Goal: Task Accomplishment & Management: Manage account settings

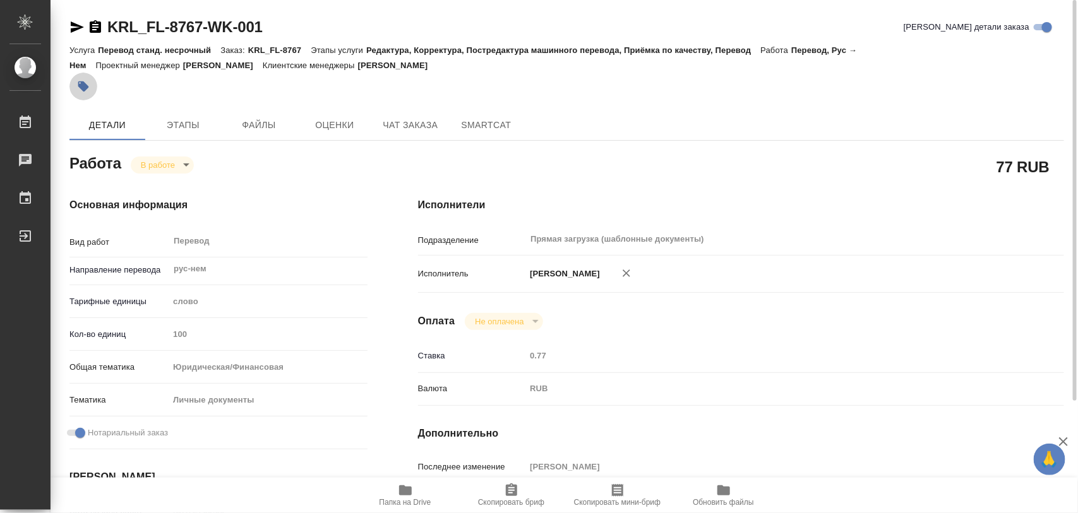
click at [85, 85] on icon "button" at bounding box center [83, 86] width 11 height 11
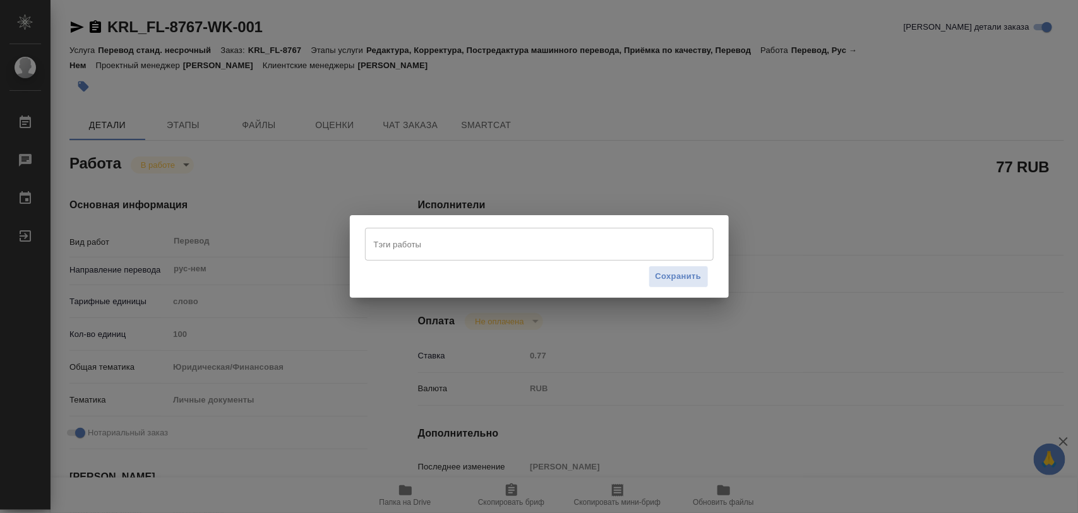
click at [422, 246] on input "Тэги работы" at bounding box center [527, 244] width 313 height 21
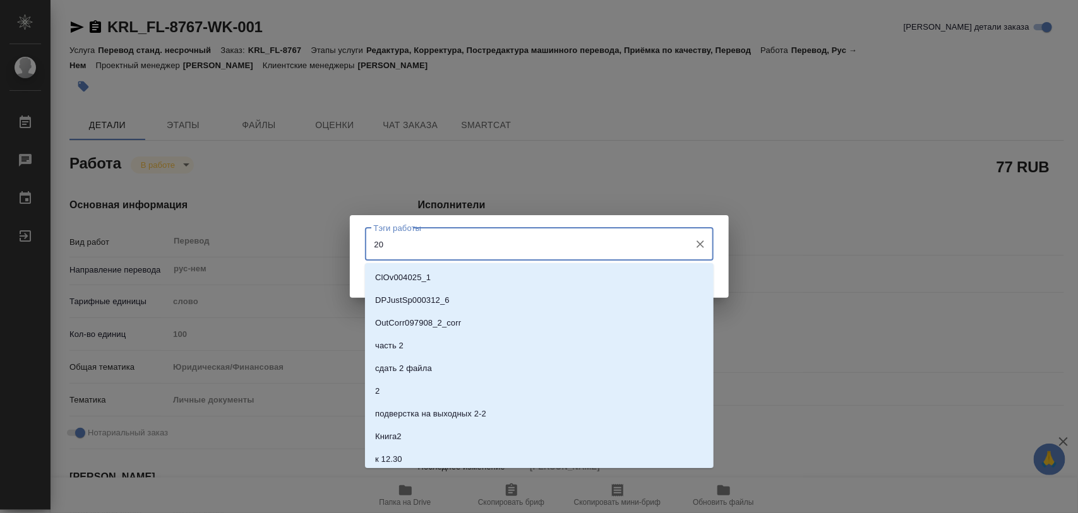
type input "200"
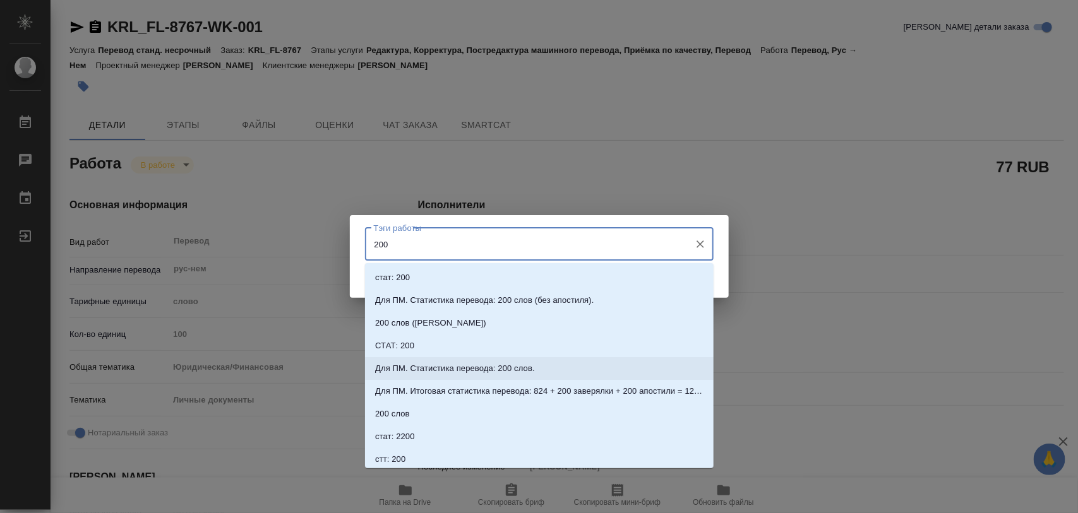
click at [528, 366] on p "Для ПМ. Статистика перевода: 200 слов." at bounding box center [455, 368] width 160 height 13
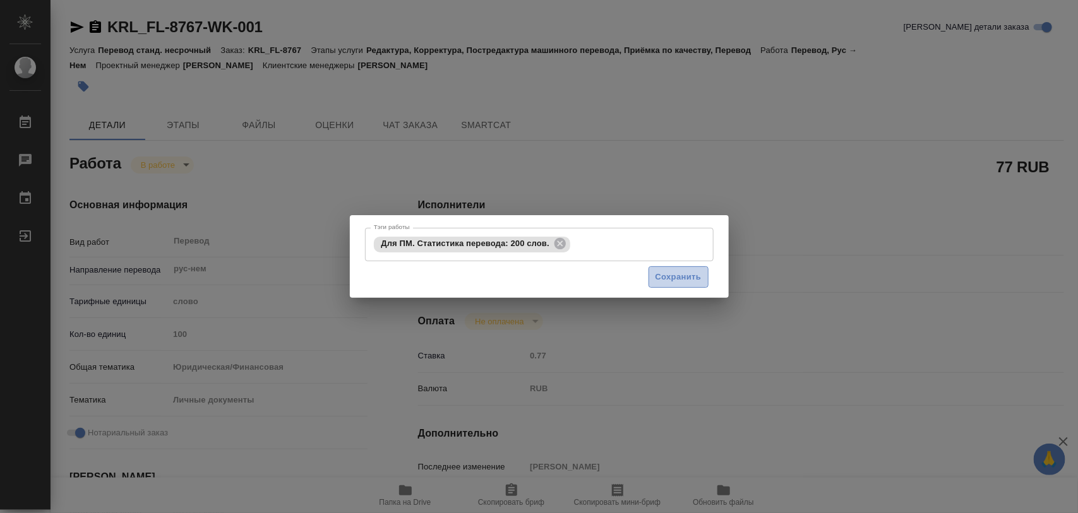
click at [682, 273] on span "Сохранить" at bounding box center [678, 277] width 46 height 15
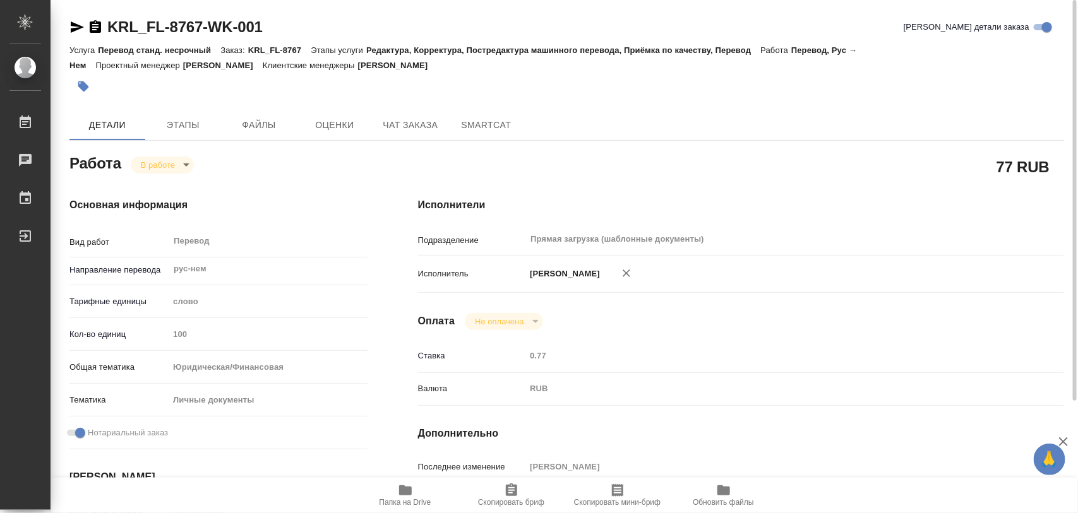
type input "inProgress"
type input "рус-нем"
type input "5a8b1489cc6b4906c91bfd90"
type input "100"
type input "yr-fn"
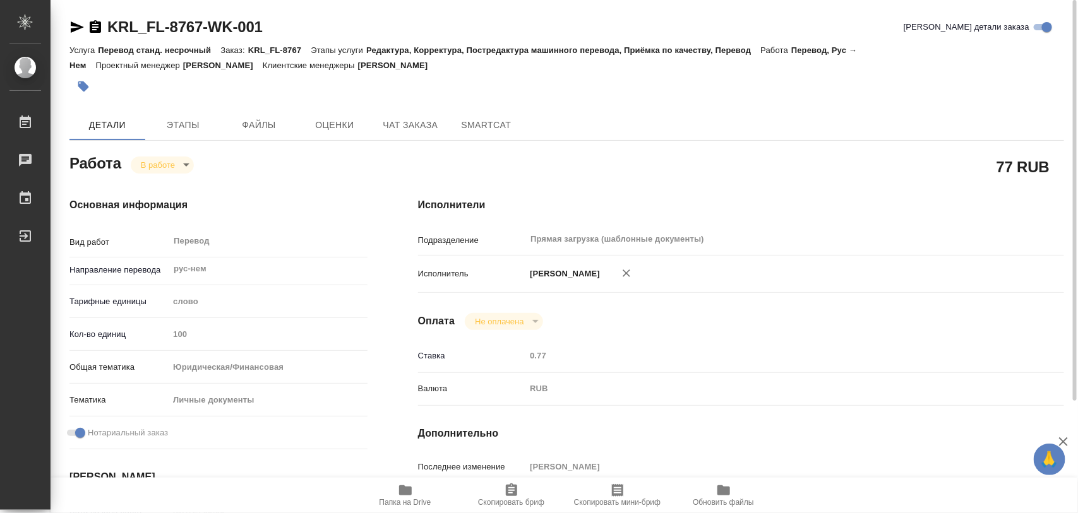
type input "5a8b8b956a9677013d343cfe"
checkbox input "true"
type input "30.09.2025 09:00"
type input "30.09.2025 14:46"
type input "01.10.2025 10:00"
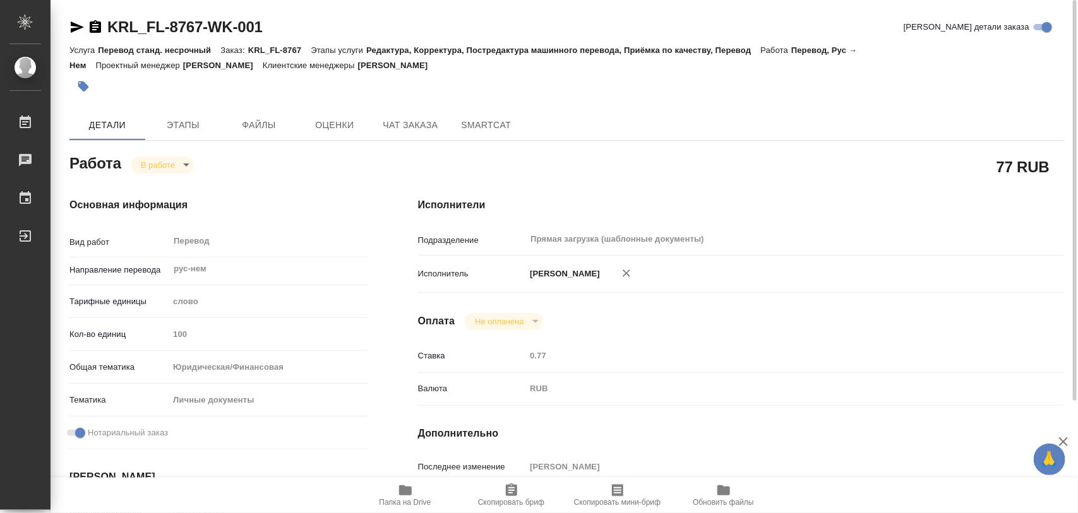
type input "01.10.2025 10:00"
type input "Прямая загрузка (шаблонные документы)"
type input "notPayed"
type input "0.77"
type input "RUB"
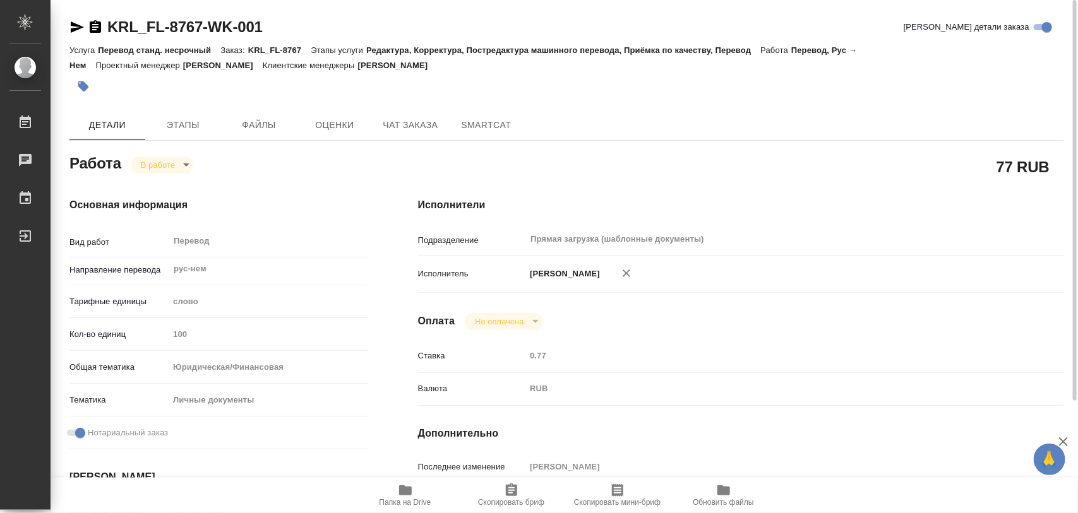
type input "[PERSON_NAME]"
type input "KRL_FL-8767"
type input "Перевод станд. несрочный"
type input "Редактура, Корректура, Постредактура машинного перевода, Приёмка по качеству, П…"
type input "[PERSON_NAME]"
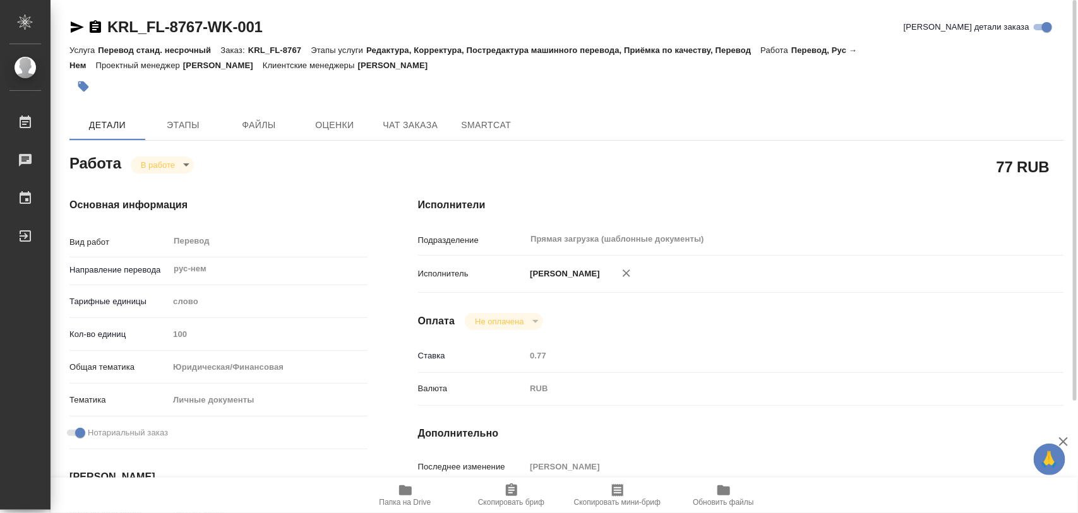
type input "/Clients/FL_KRL/Orders/KRL_FL-8767"
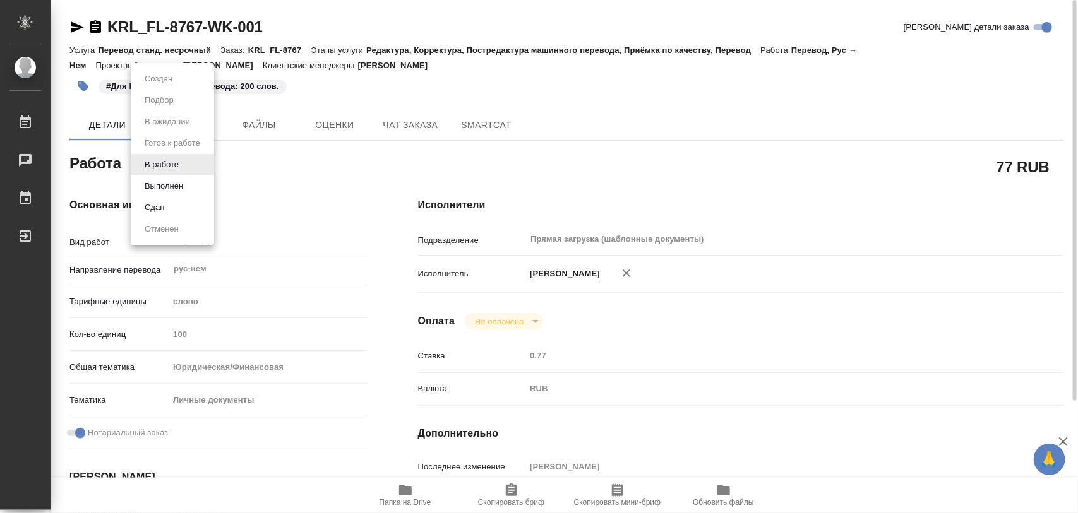
click at [193, 165] on body "🙏 .cls-1 fill:#fff; AWATERA Iglakov Maksim Работы 0 Чаты График Выйти KRL_FL-87…" at bounding box center [539, 256] width 1078 height 513
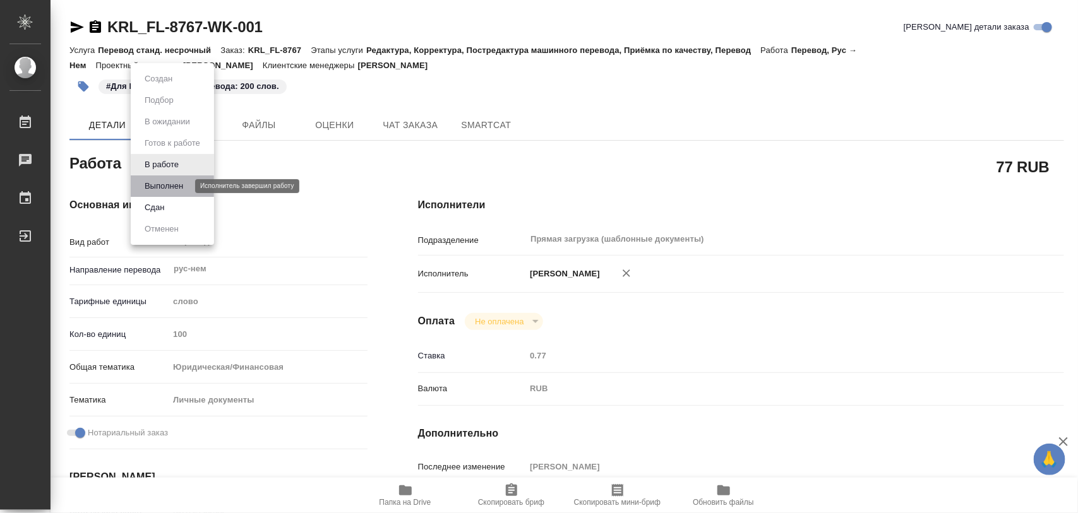
click at [184, 183] on button "Выполнен" at bounding box center [164, 186] width 46 height 14
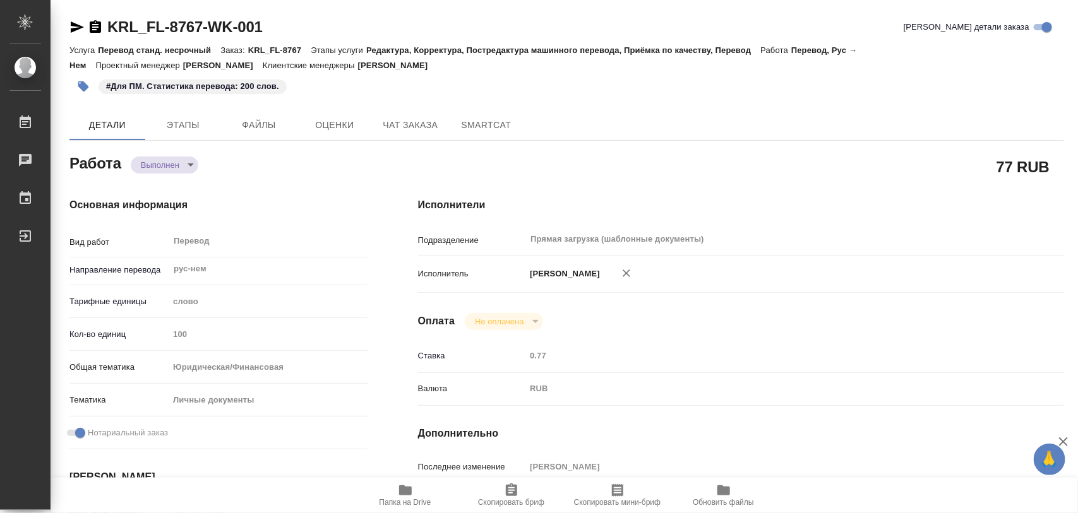
type textarea "x"
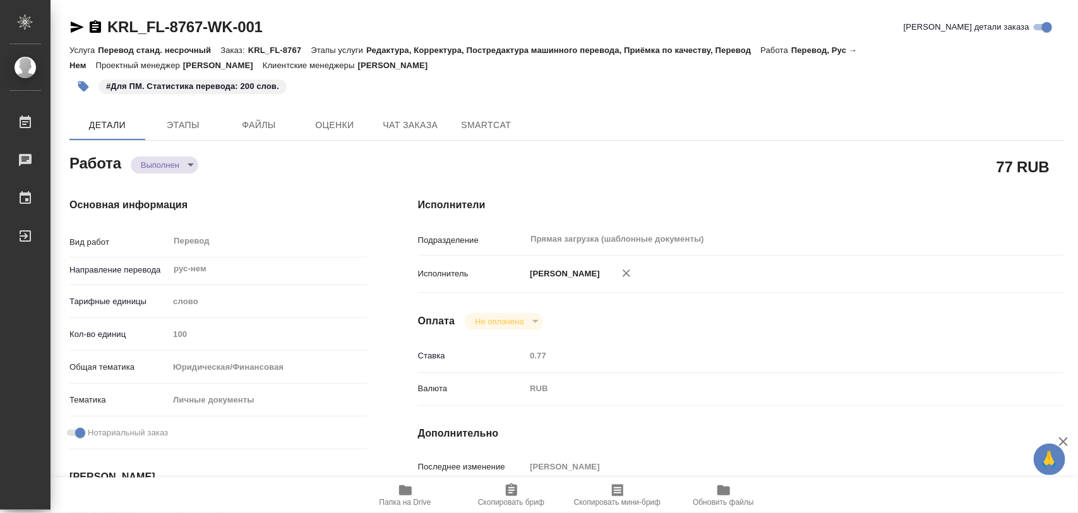
type textarea "x"
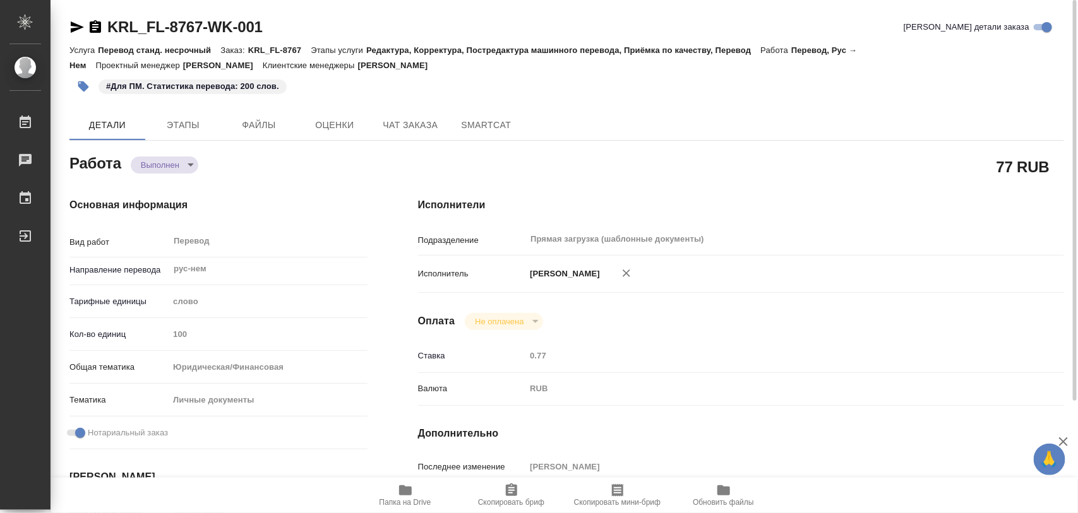
type textarea "x"
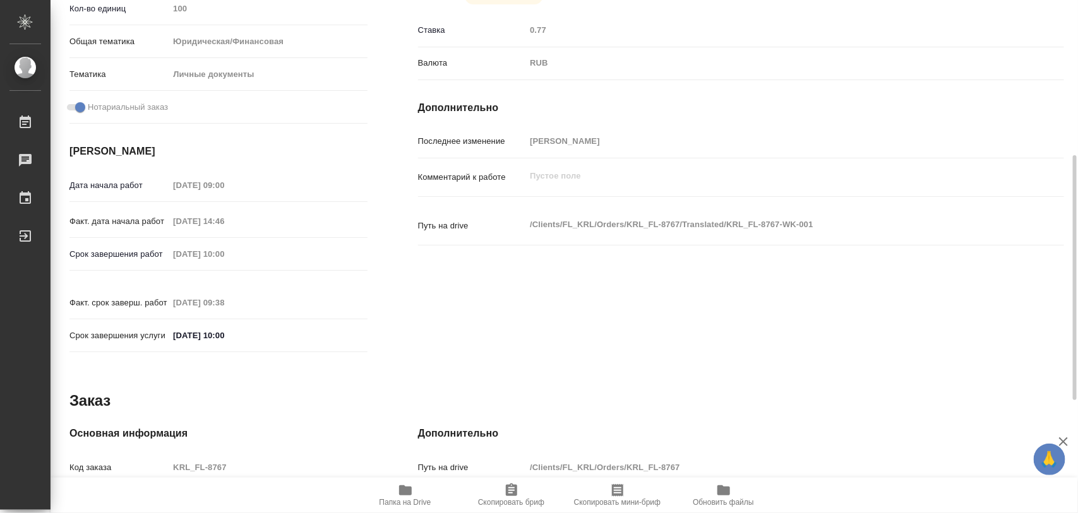
scroll to position [10, 0]
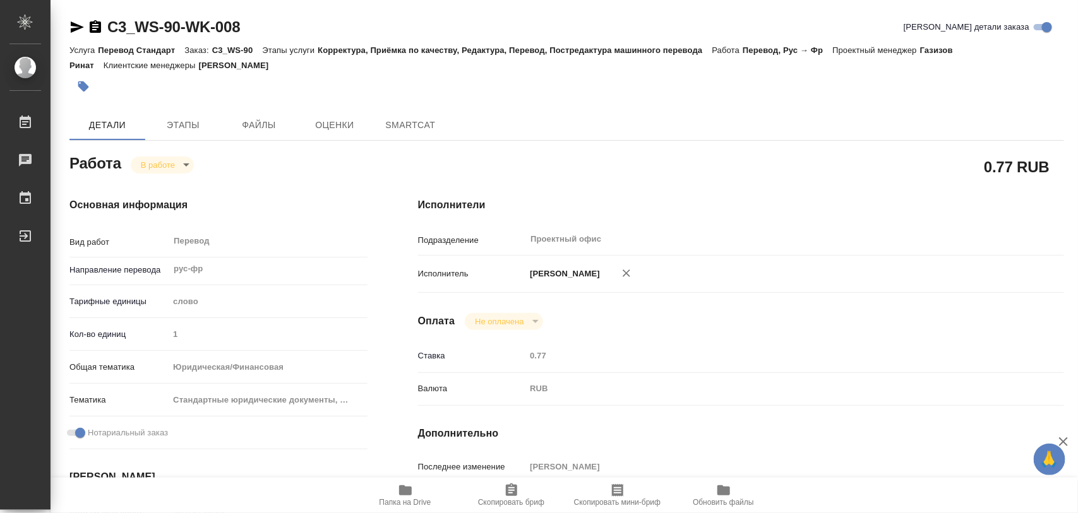
type textarea "x"
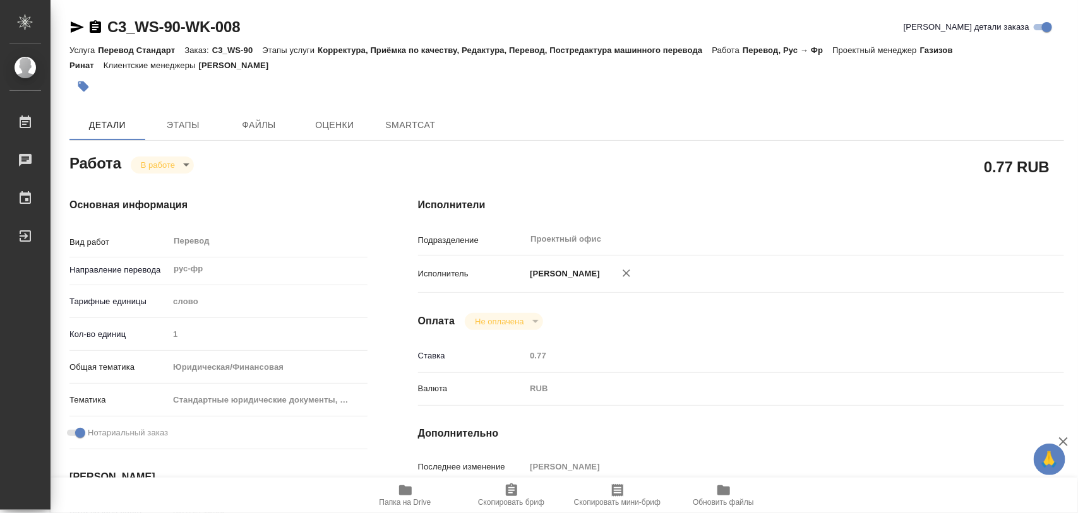
type textarea "x"
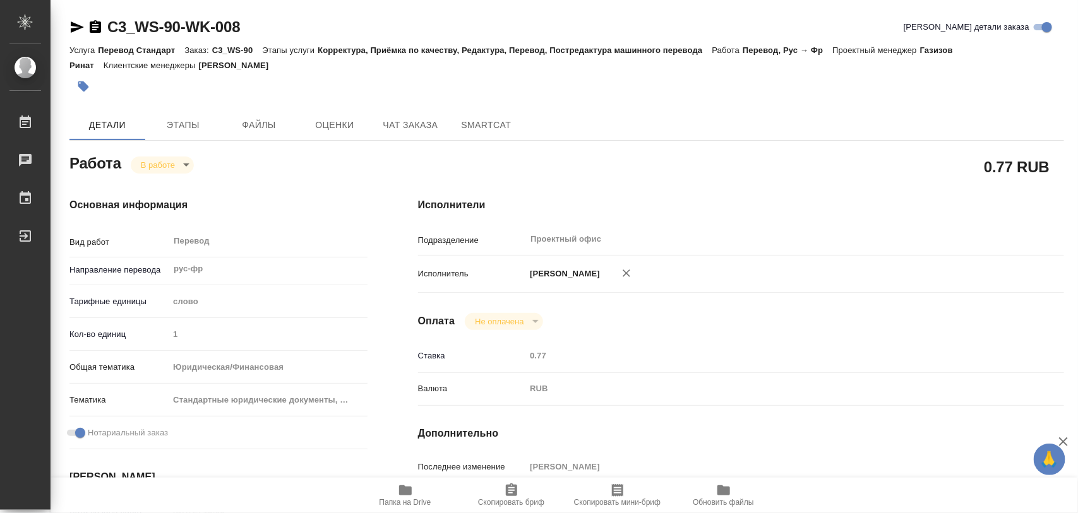
type textarea "x"
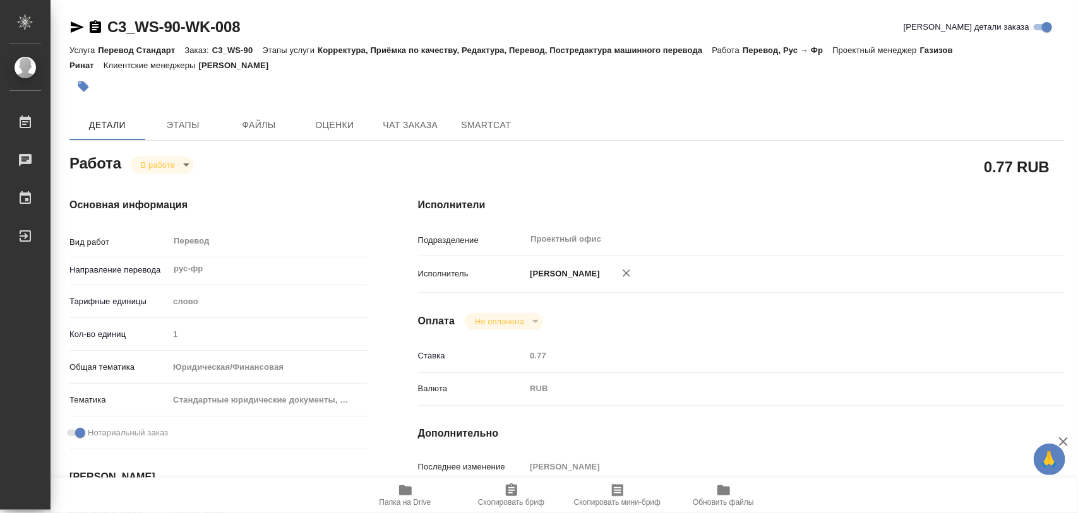
type textarea "x"
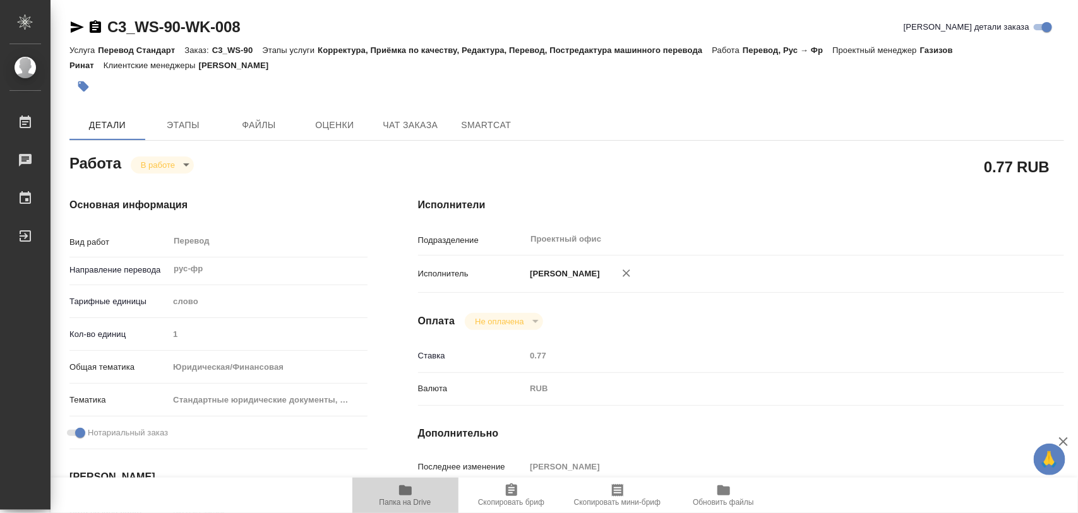
click at [403, 497] on icon "button" at bounding box center [405, 490] width 15 height 15
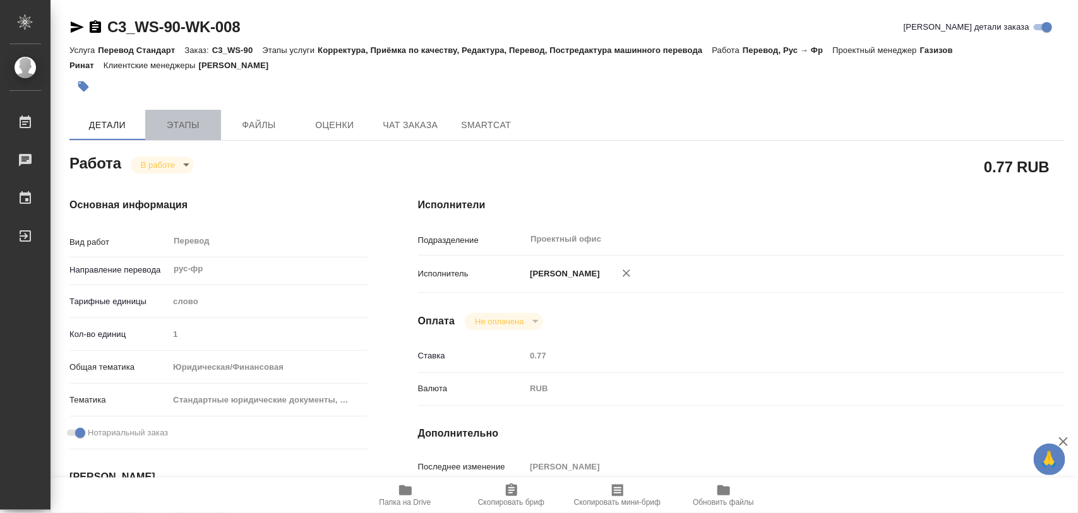
click at [180, 122] on span "Этапы" at bounding box center [183, 125] width 61 height 16
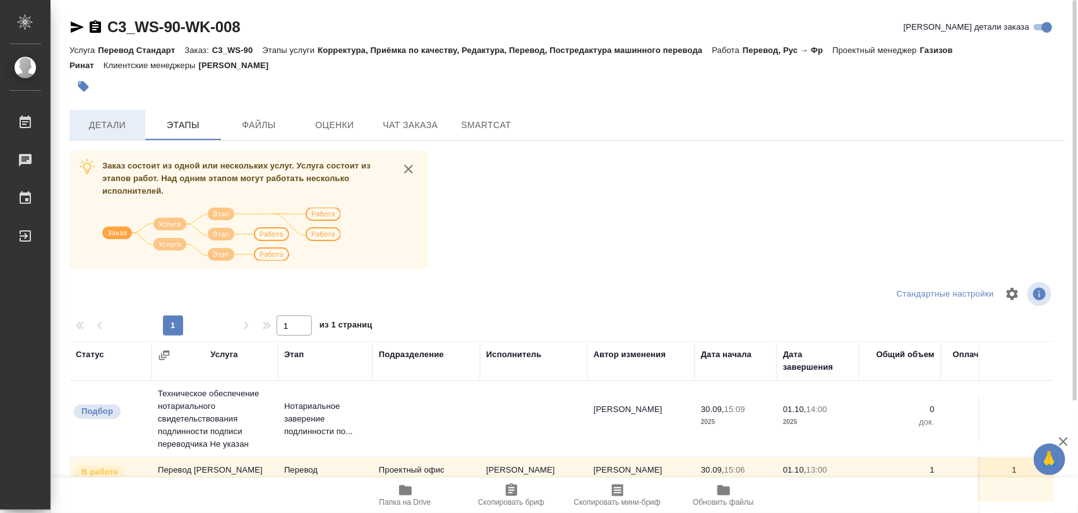
click at [106, 128] on span "Детали" at bounding box center [107, 125] width 61 height 16
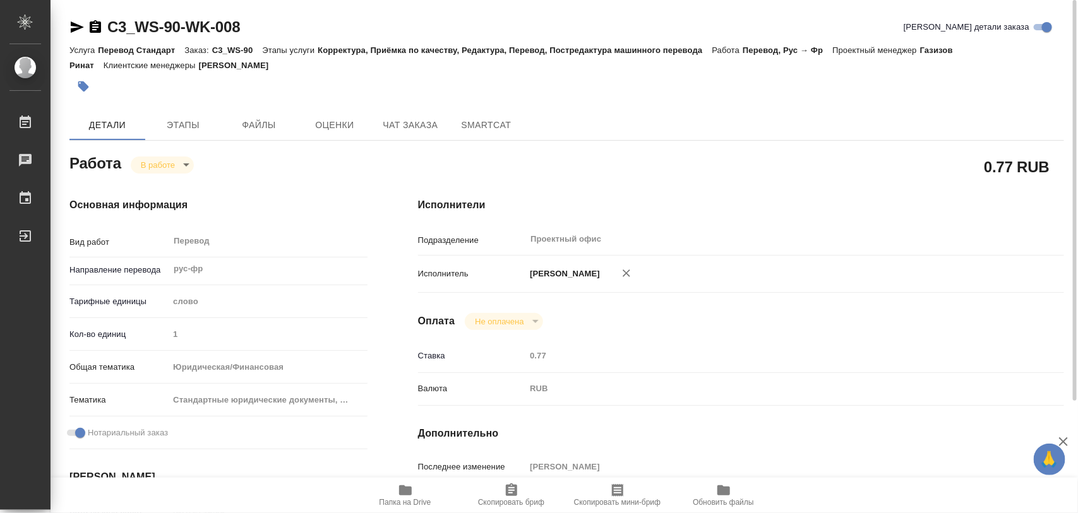
type textarea "x"
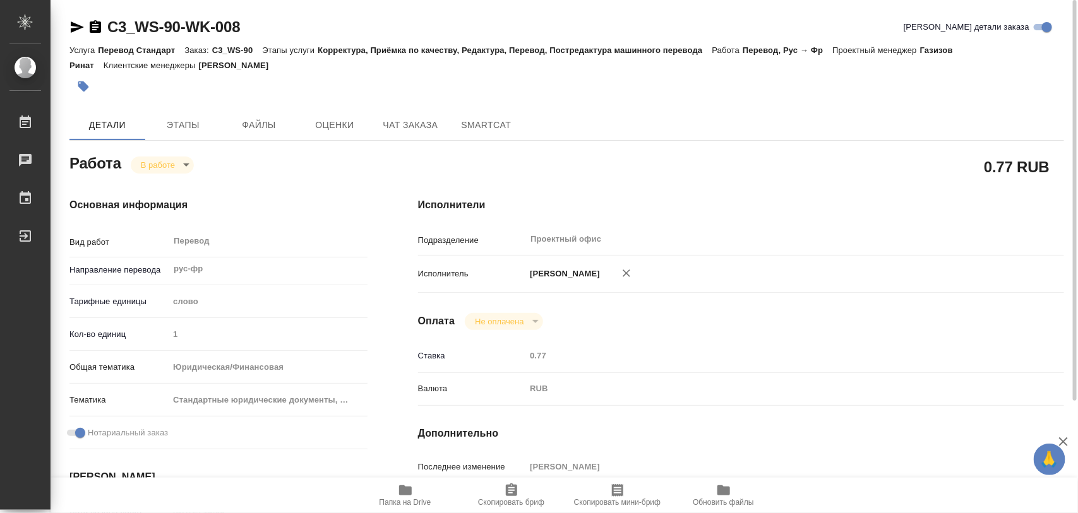
type textarea "x"
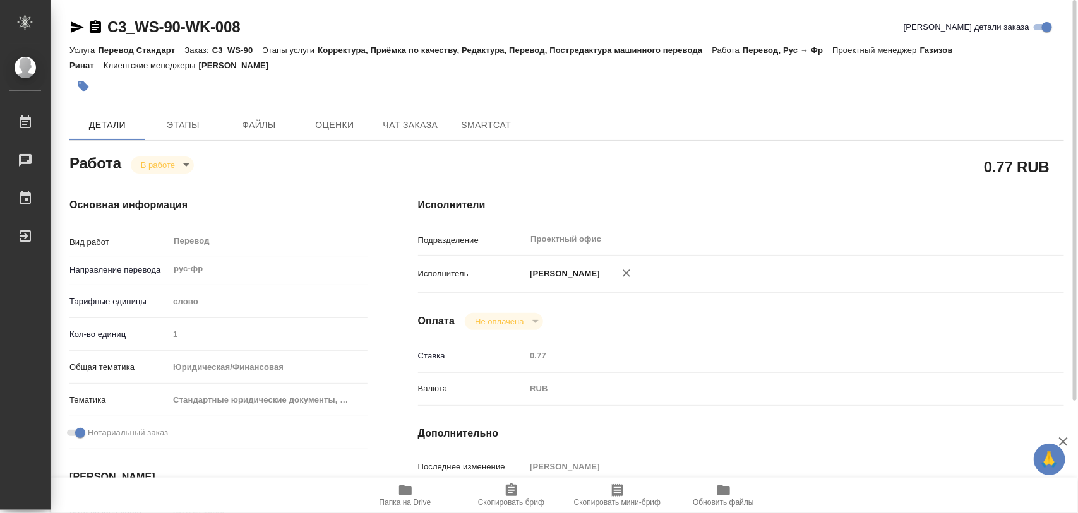
type textarea "x"
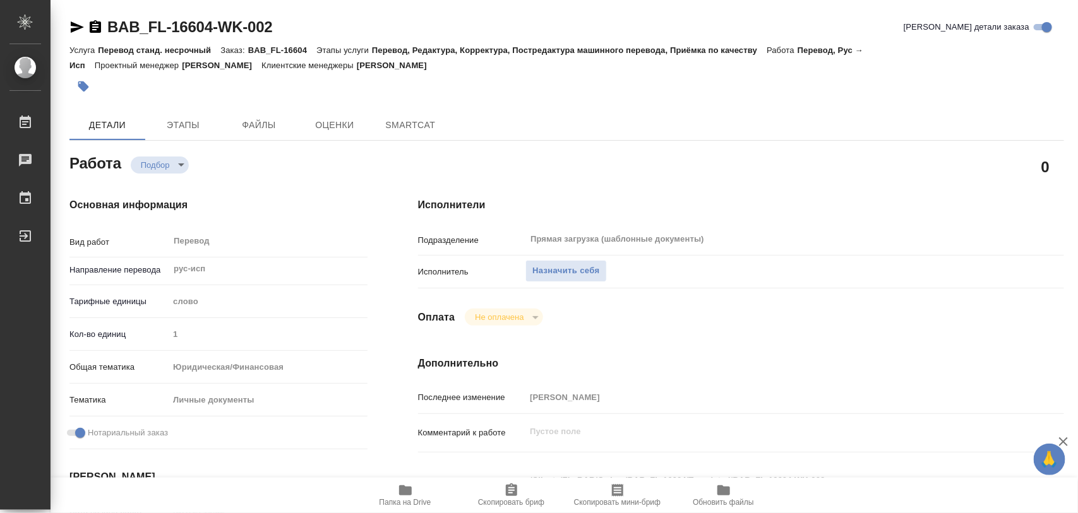
type textarea "x"
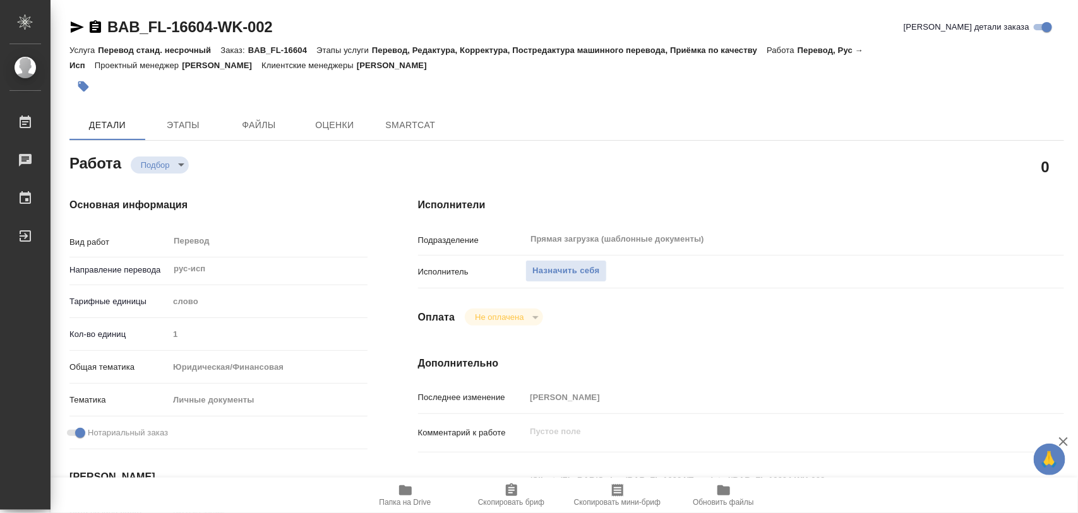
type textarea "x"
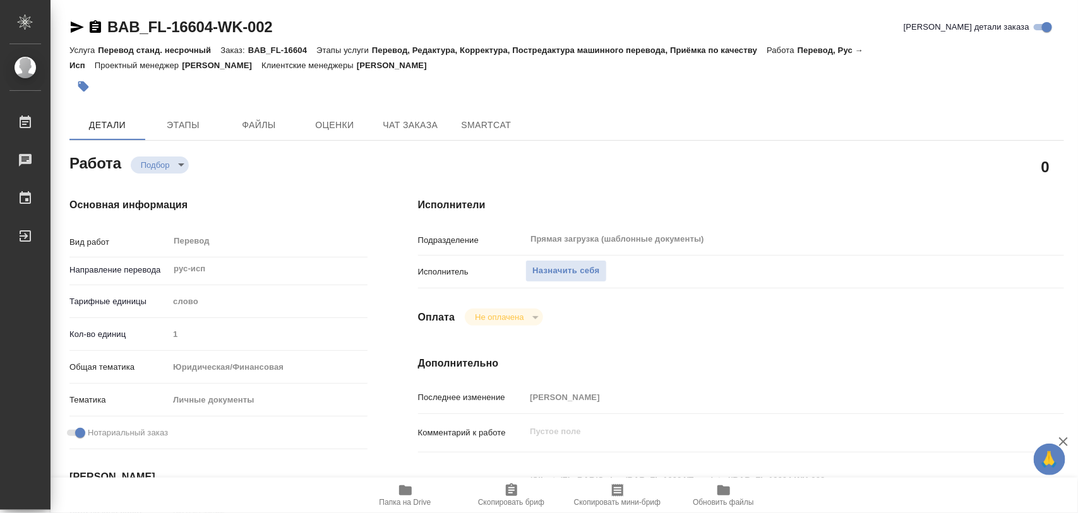
type textarea "x"
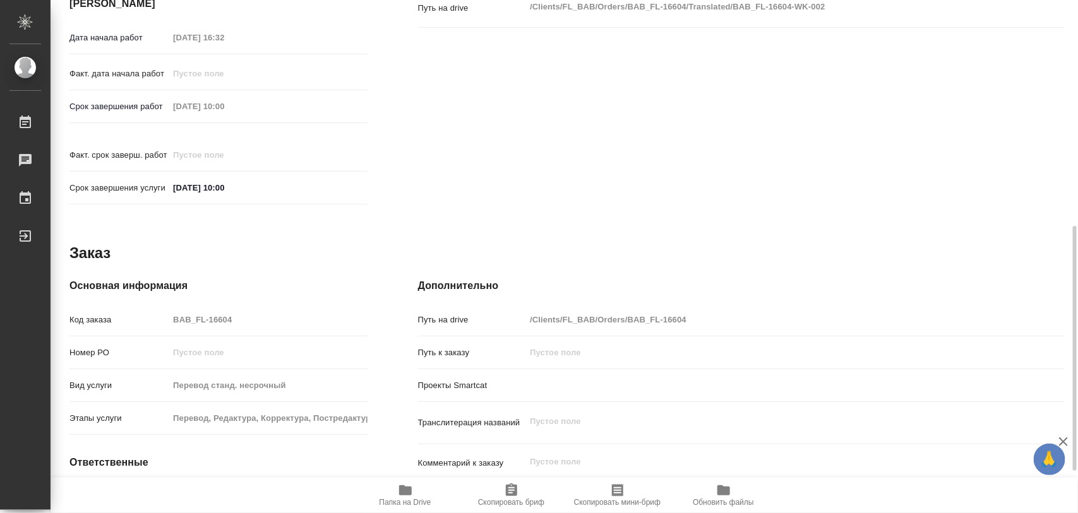
type textarea "x"
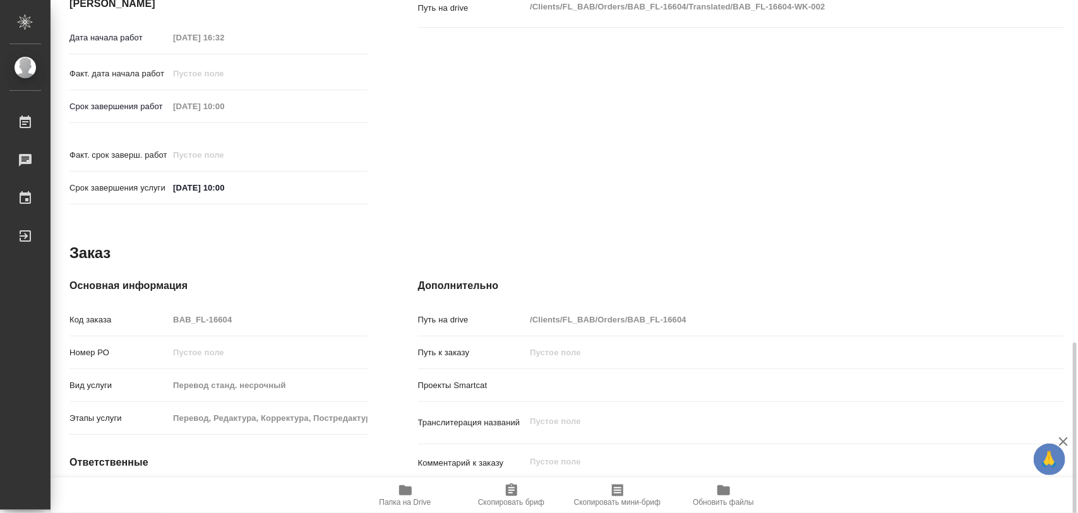
scroll to position [563, 0]
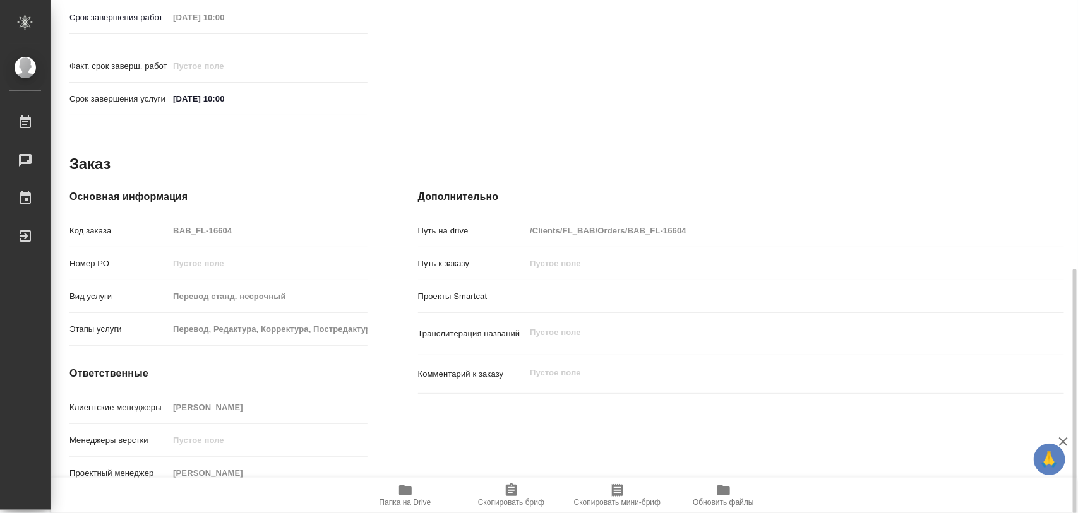
click at [412, 496] on span "Папка на Drive" at bounding box center [405, 495] width 91 height 24
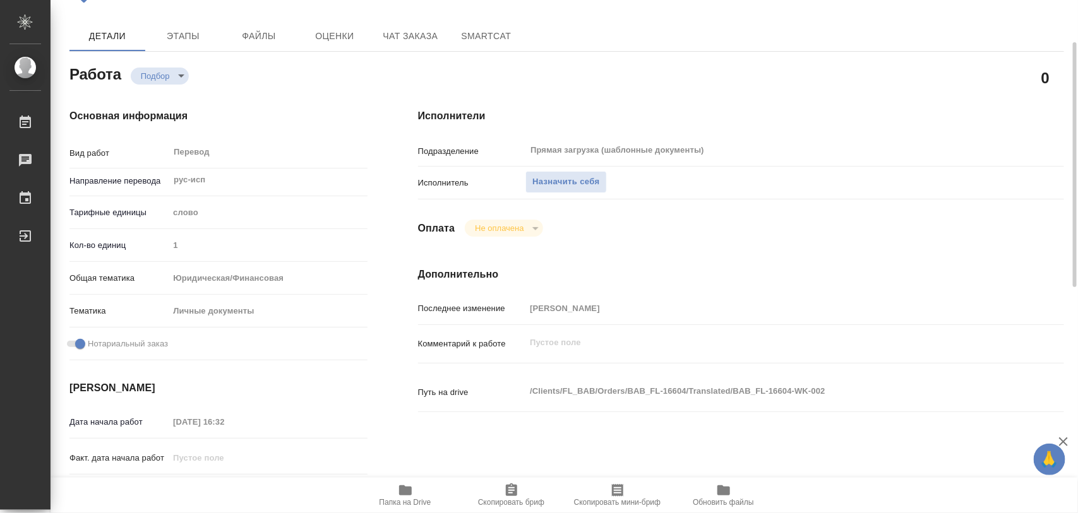
scroll to position [0, 0]
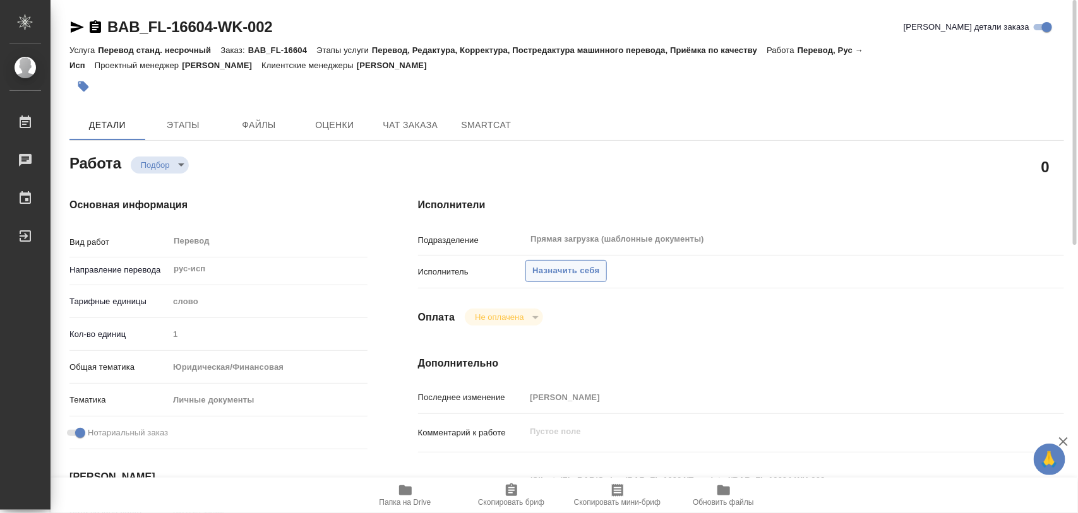
click at [583, 272] on span "Назначить себя" at bounding box center [565, 271] width 67 height 15
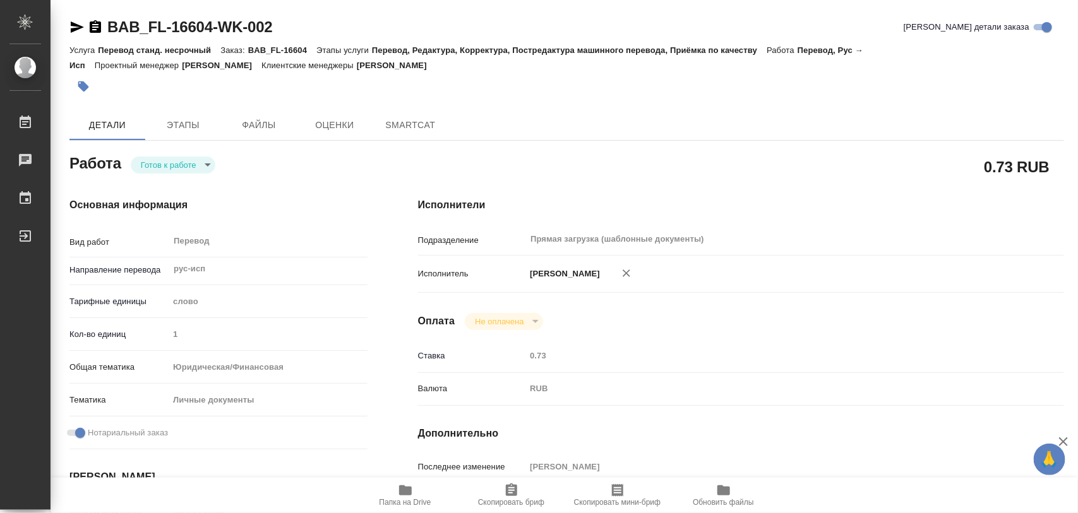
type textarea "x"
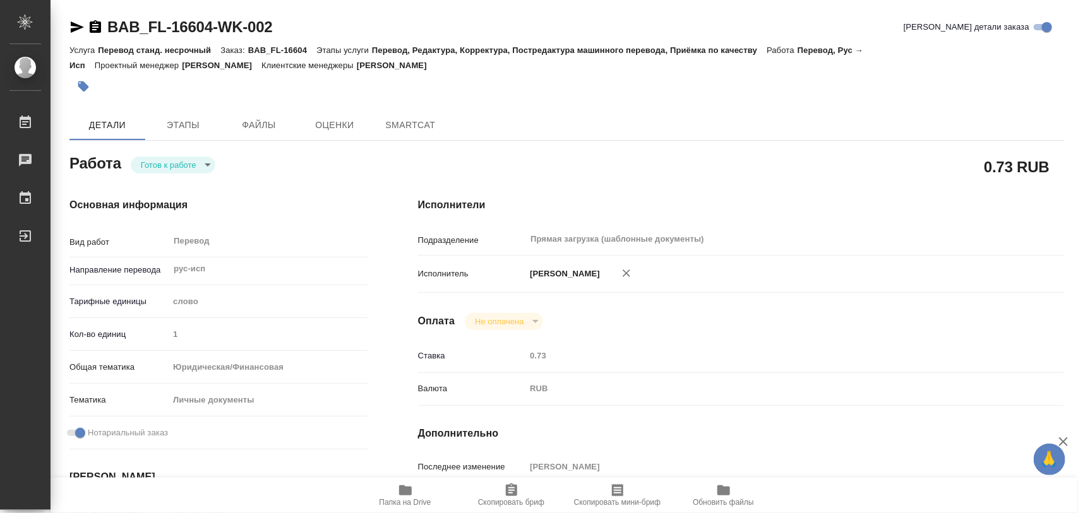
type textarea "x"
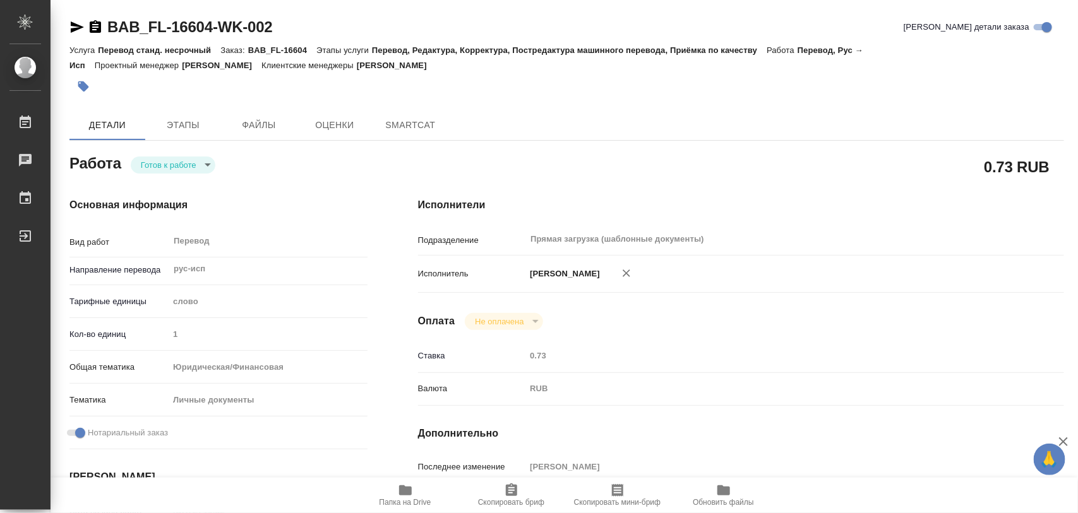
type textarea "x"
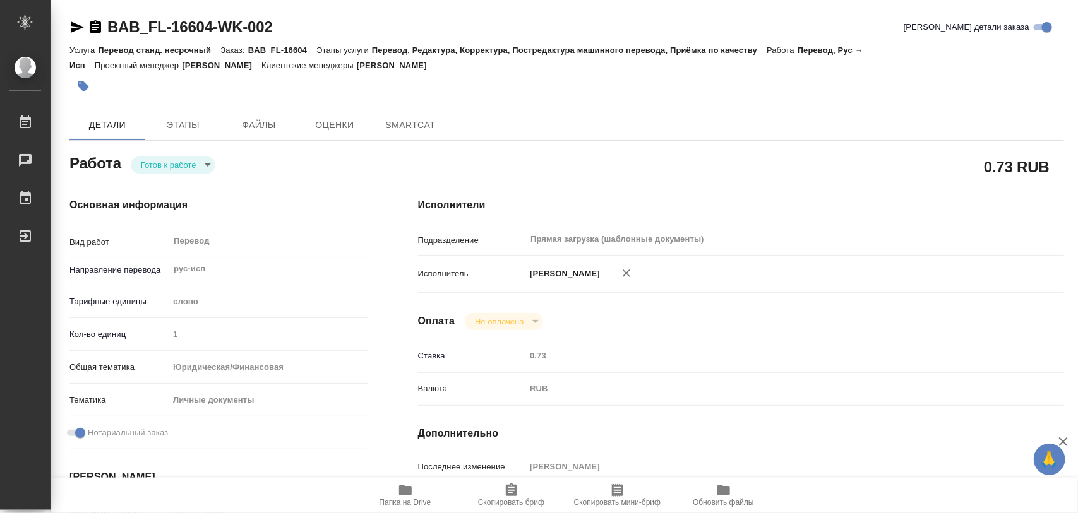
type textarea "x"
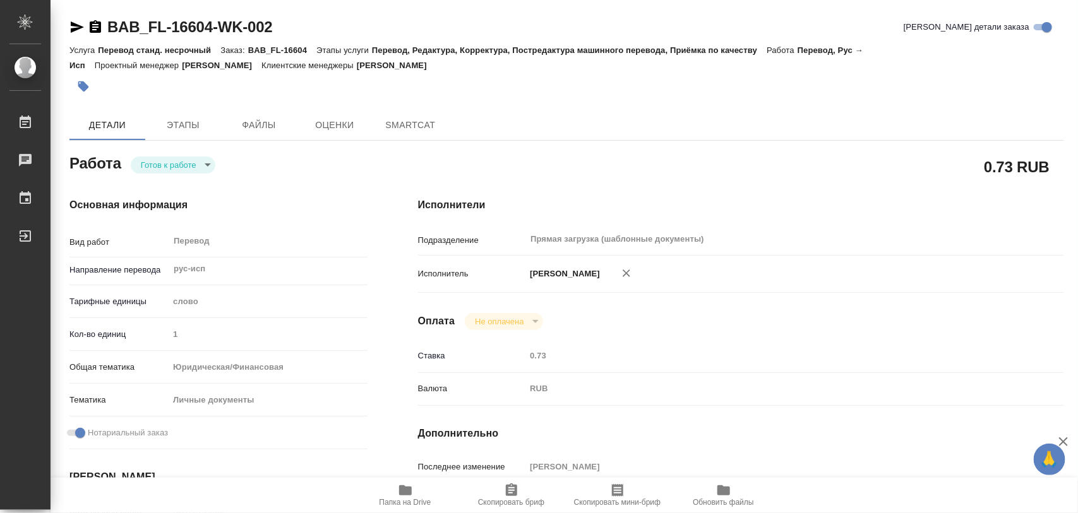
type textarea "x"
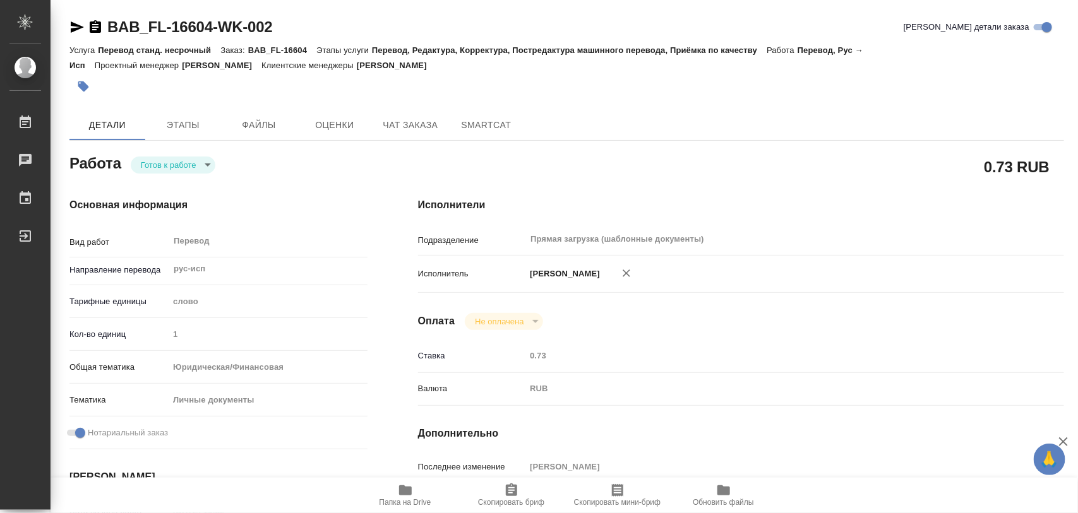
click at [213, 167] on body "🙏 .cls-1 fill:#fff; AWATERA Iglakov Maksim Работы Чаты График Выйти BAB_FL-1660…" at bounding box center [539, 256] width 1078 height 513
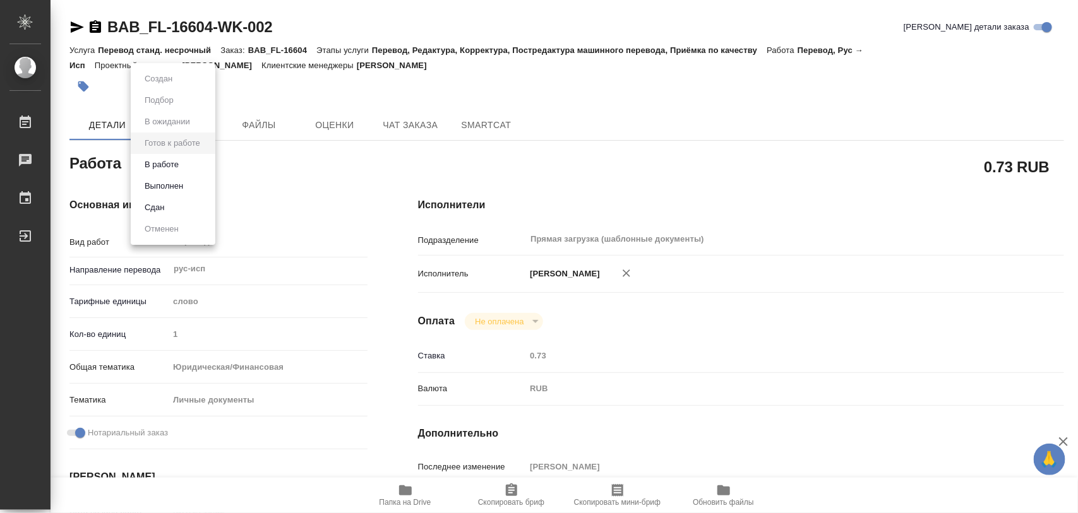
click at [183, 172] on li "В работе" at bounding box center [173, 164] width 85 height 21
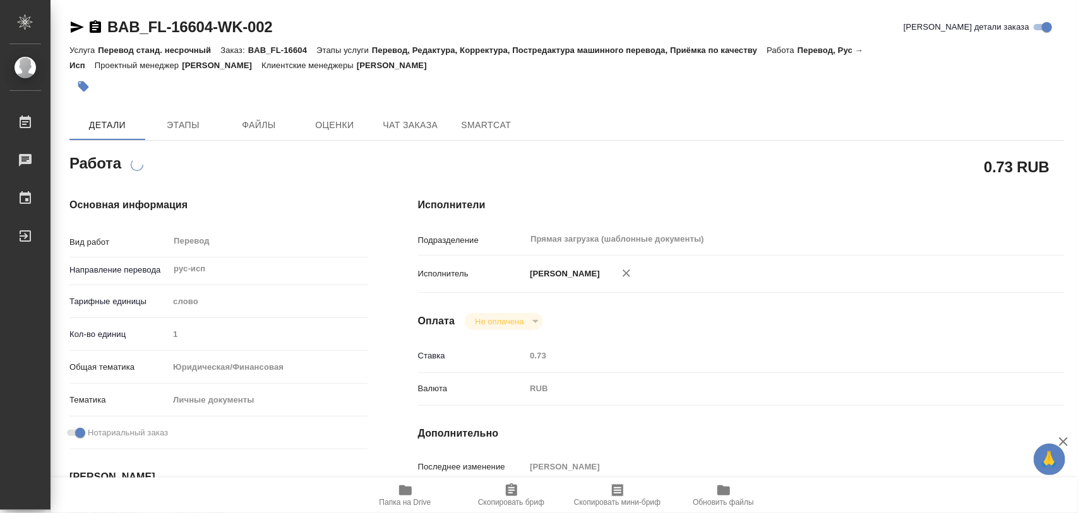
type textarea "x"
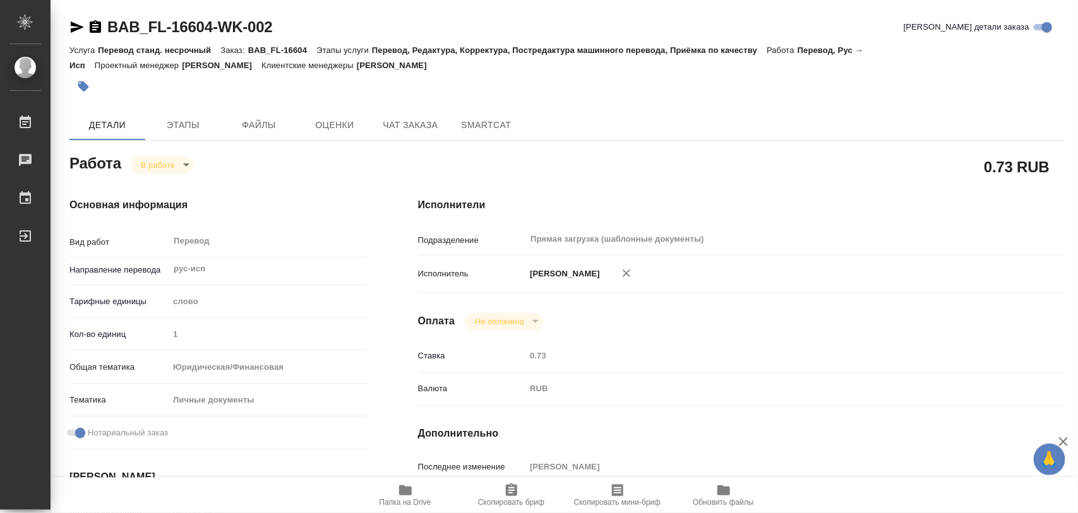
type textarea "x"
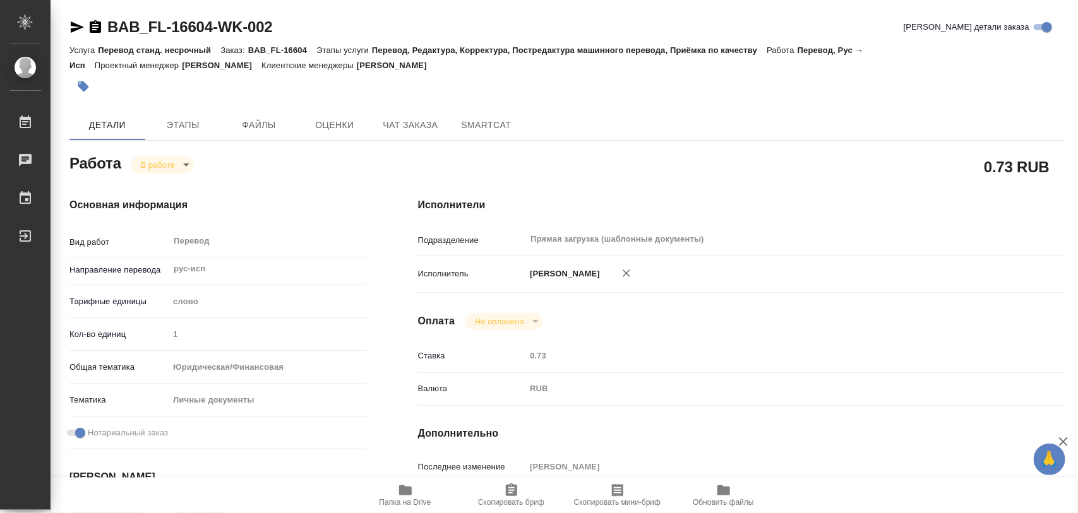
type textarea "x"
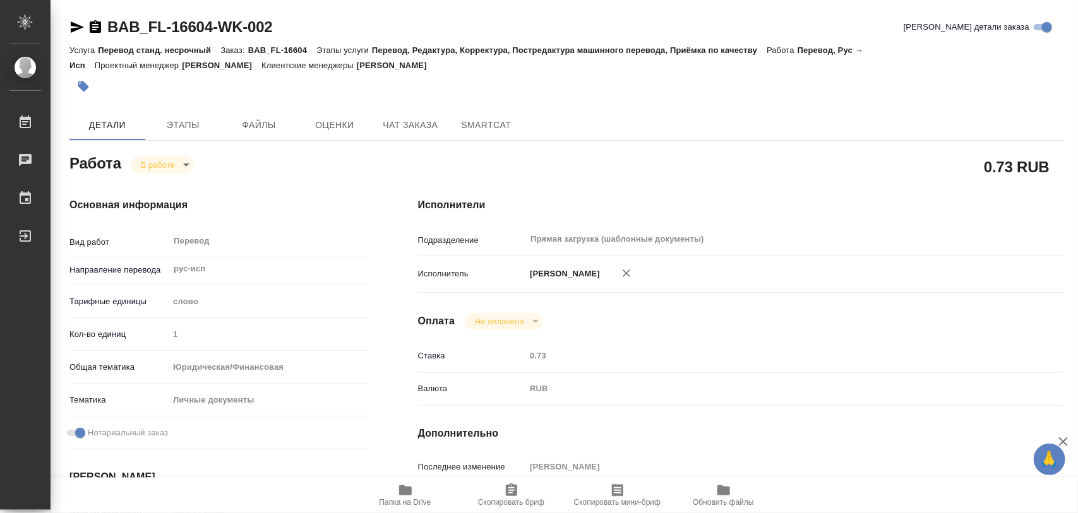
type textarea "x"
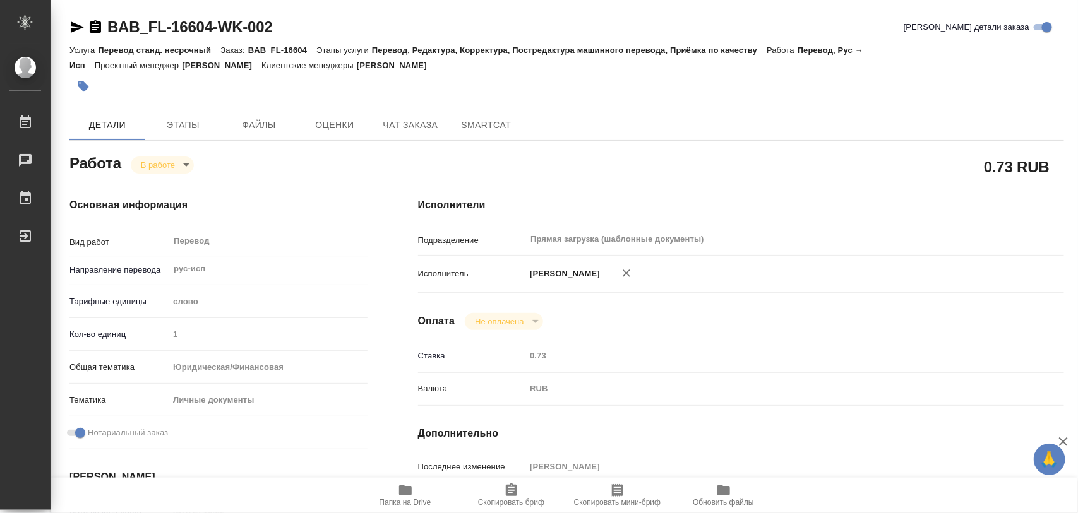
type textarea "x"
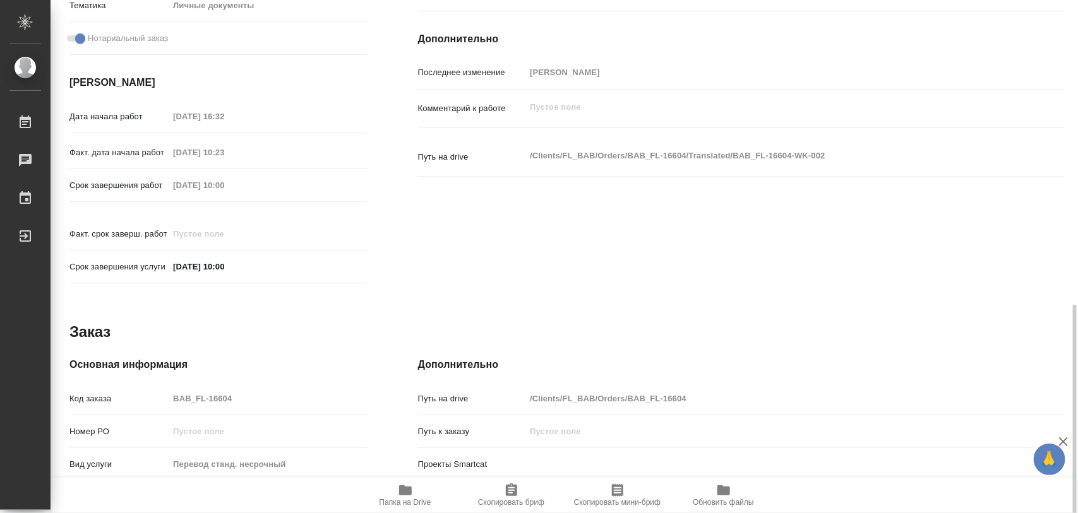
scroll to position [563, 0]
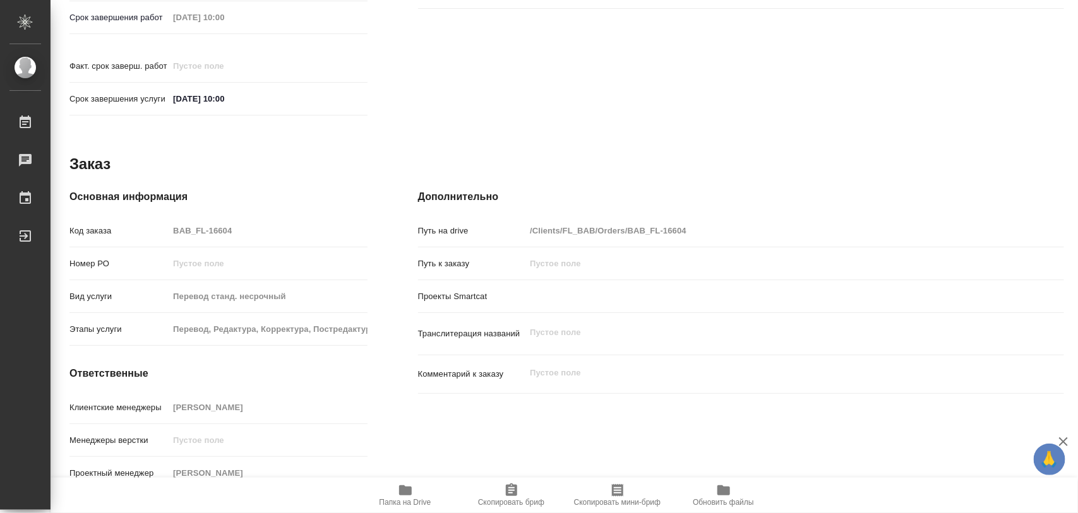
click at [510, 486] on icon "button" at bounding box center [511, 490] width 11 height 13
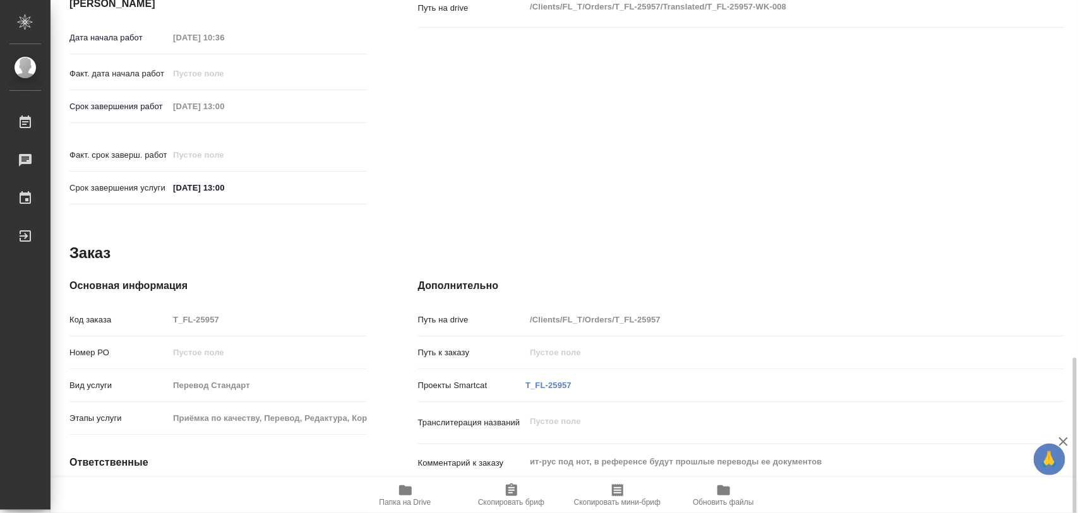
scroll to position [563, 0]
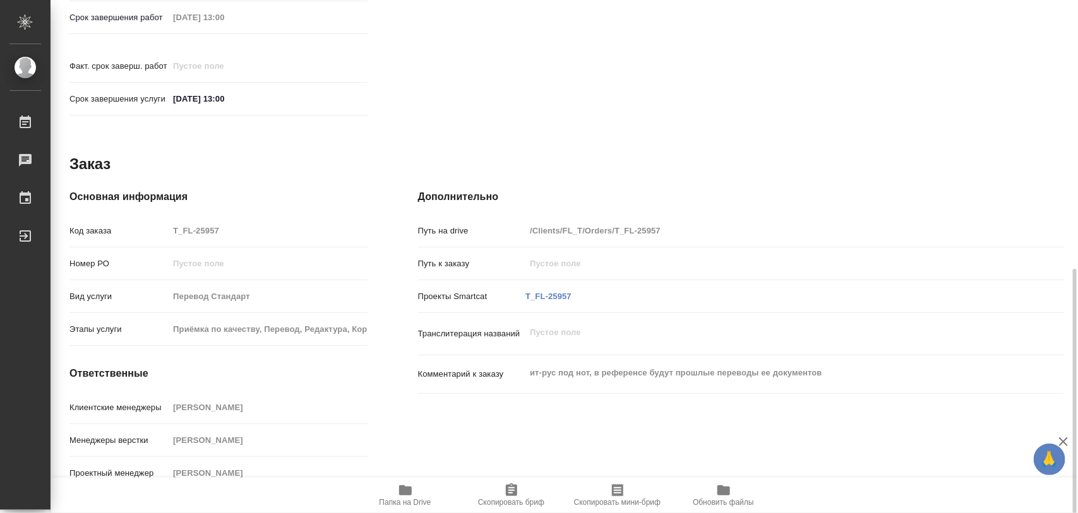
click at [405, 496] on icon "button" at bounding box center [405, 491] width 13 height 10
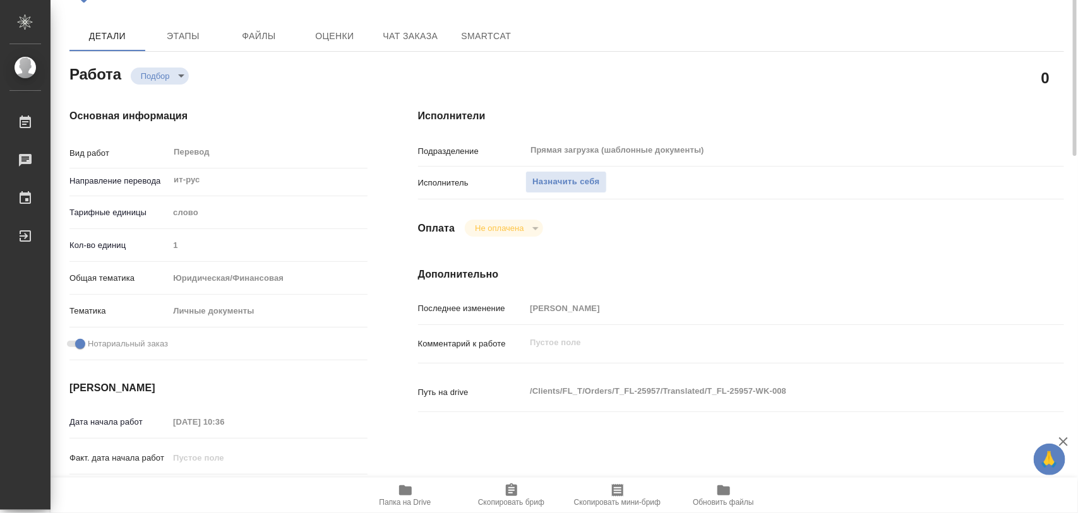
scroll to position [0, 0]
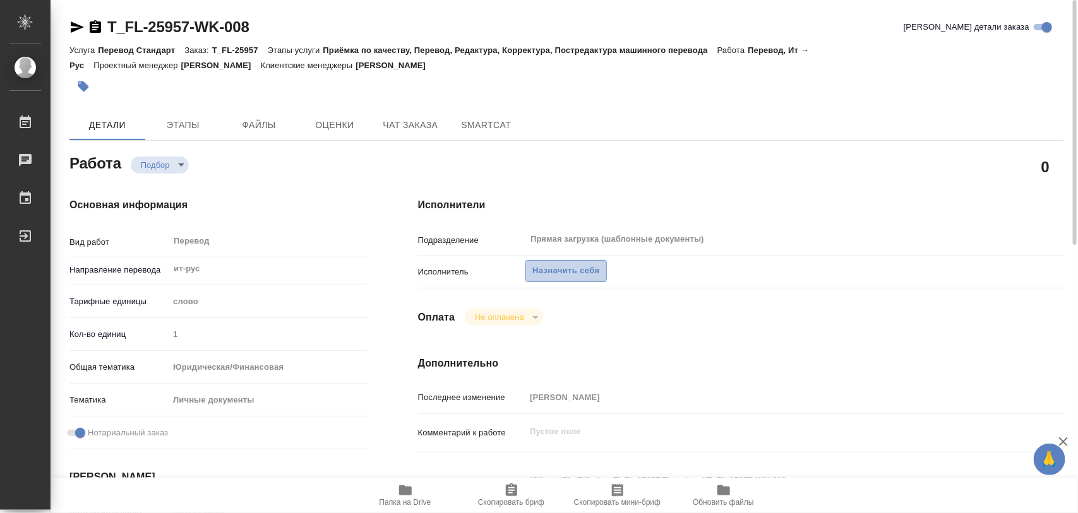
click at [547, 272] on span "Назначить себя" at bounding box center [565, 271] width 67 height 15
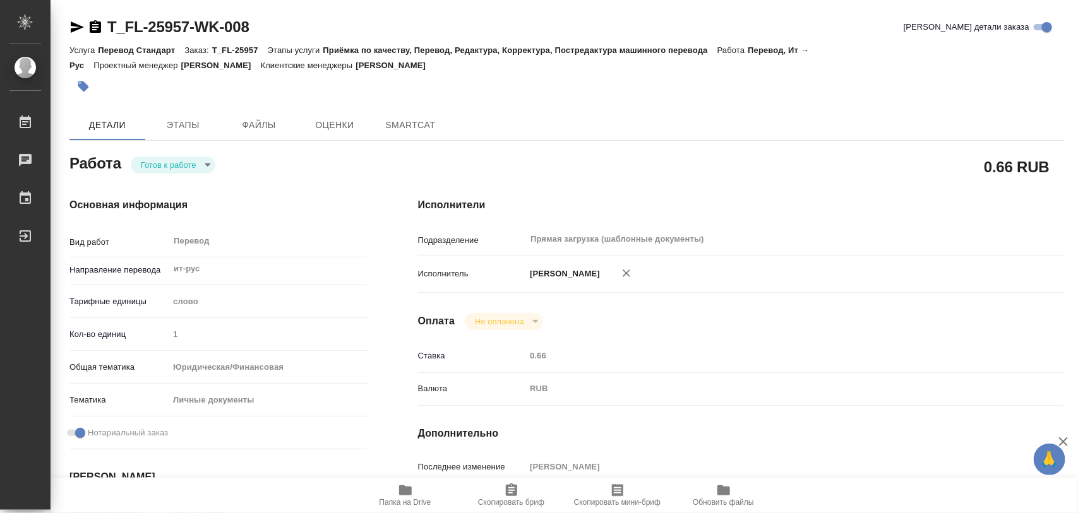
type textarea "x"
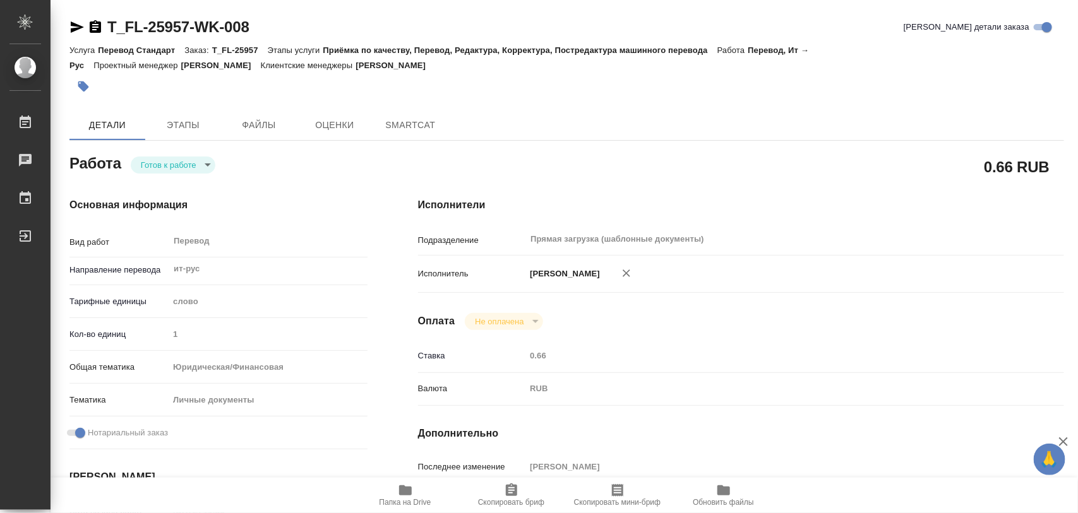
type textarea "x"
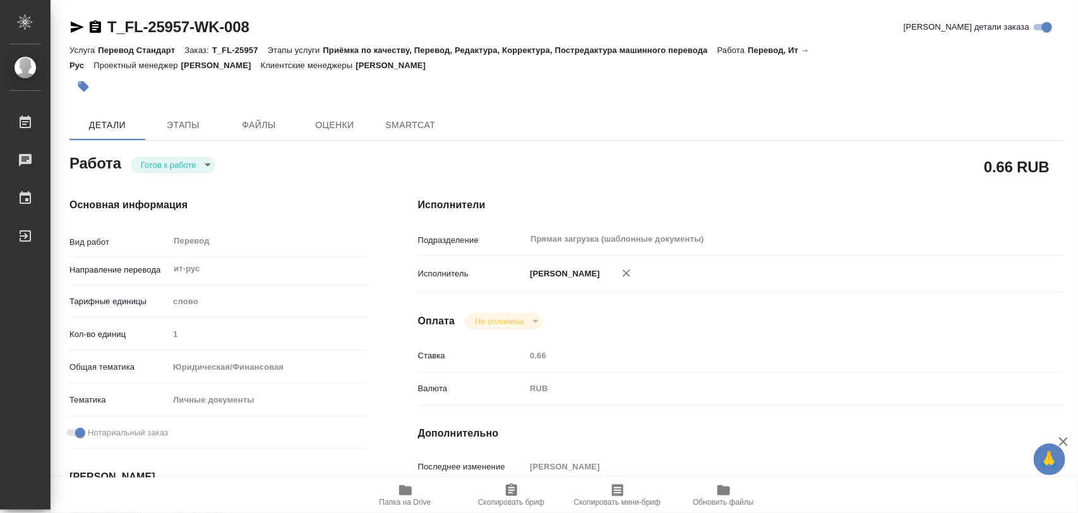
type textarea "x"
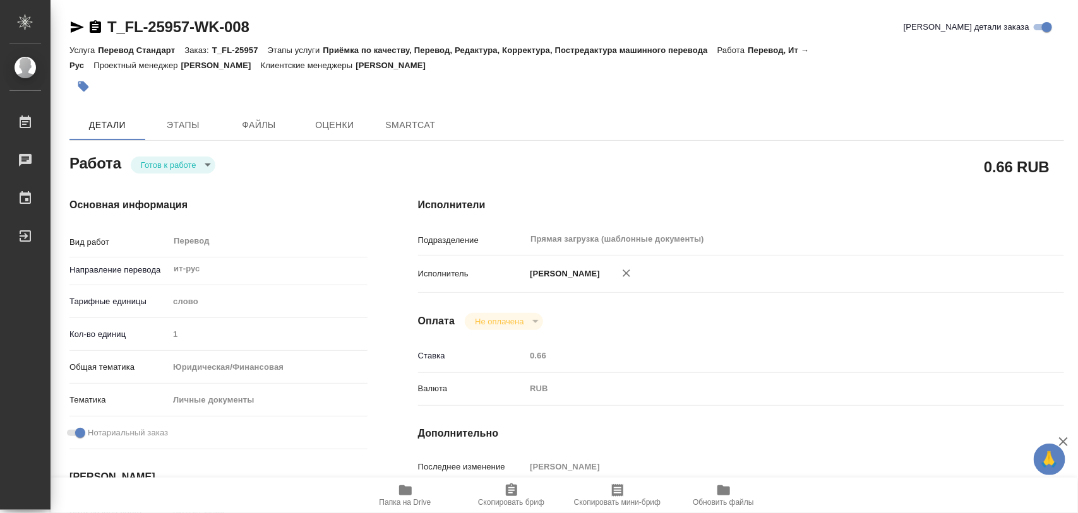
type textarea "x"
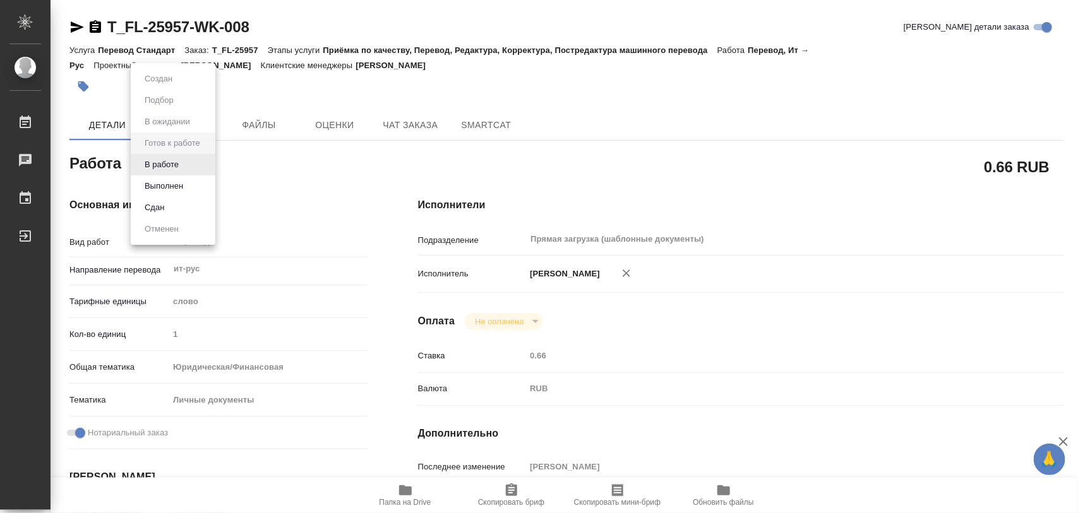
click at [208, 162] on body "🙏 .cls-1 fill:#fff; AWATERA Iglakov Maksim Работы Чаты График Выйти T_FL-25957-…" at bounding box center [539, 256] width 1078 height 513
click at [177, 165] on button "В работе" at bounding box center [162, 165] width 42 height 14
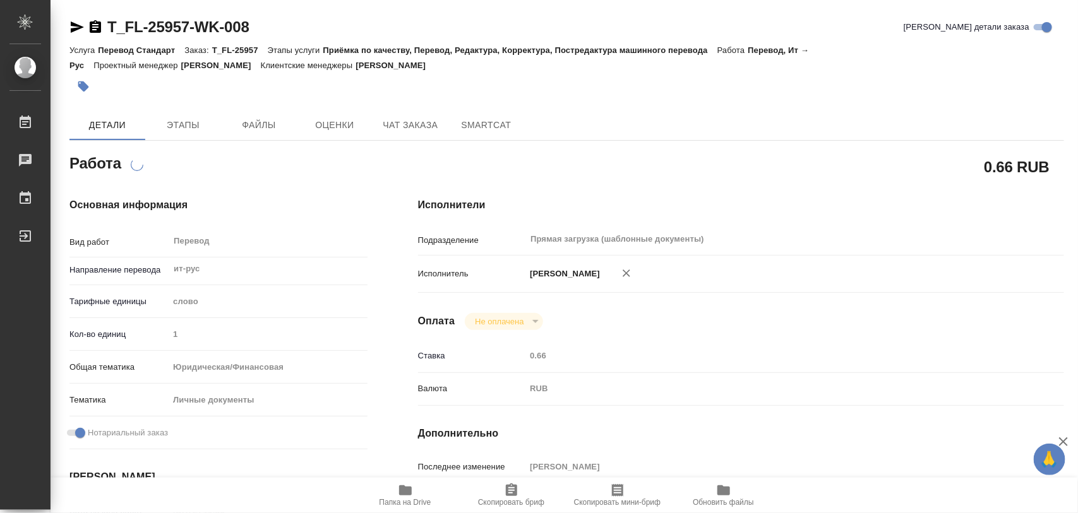
type textarea "x"
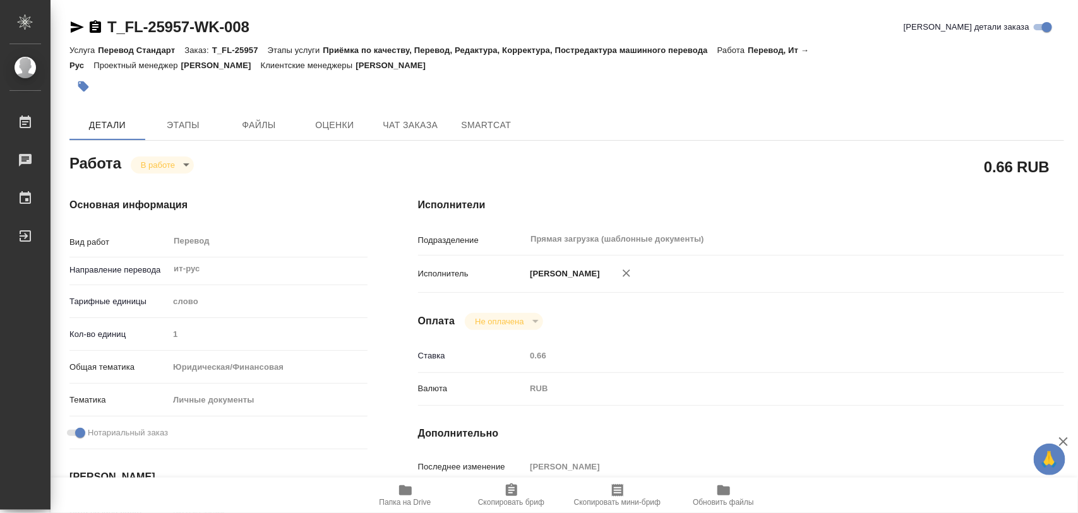
type textarea "x"
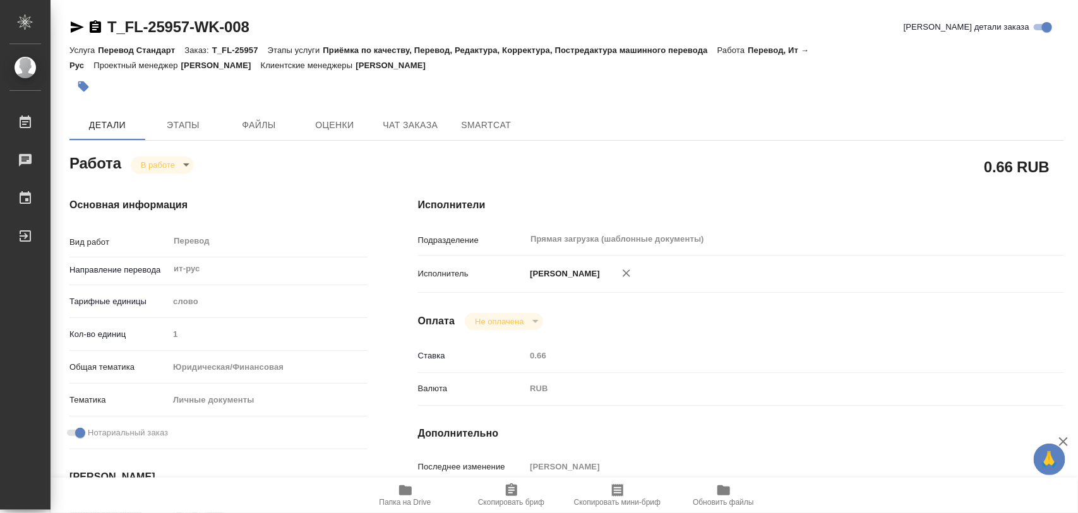
type textarea "x"
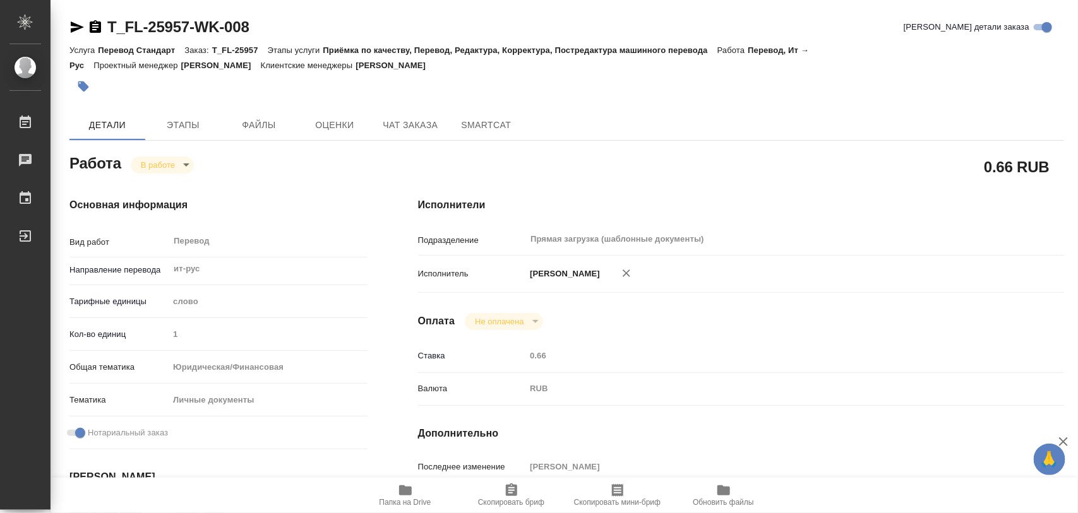
type textarea "x"
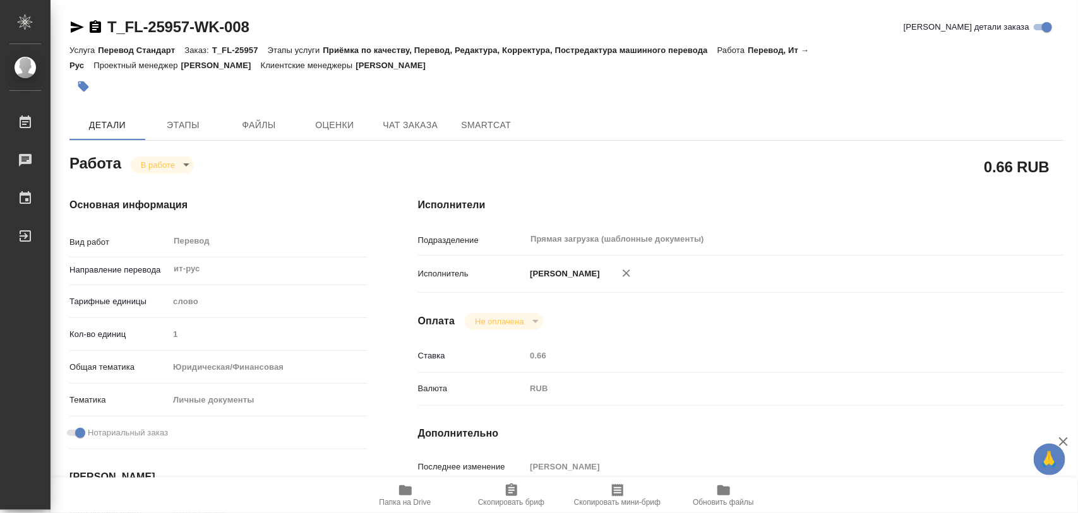
type textarea "x"
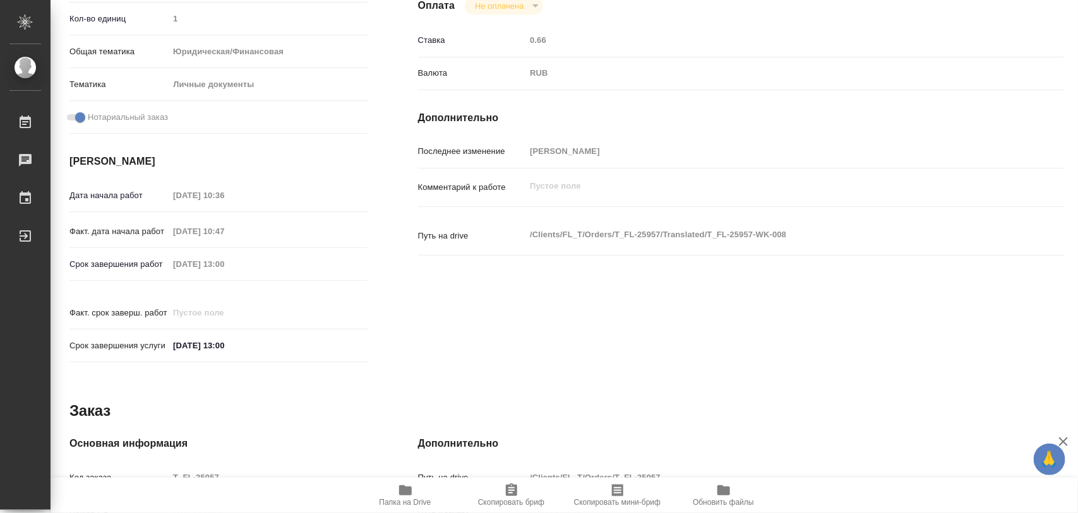
scroll to position [563, 0]
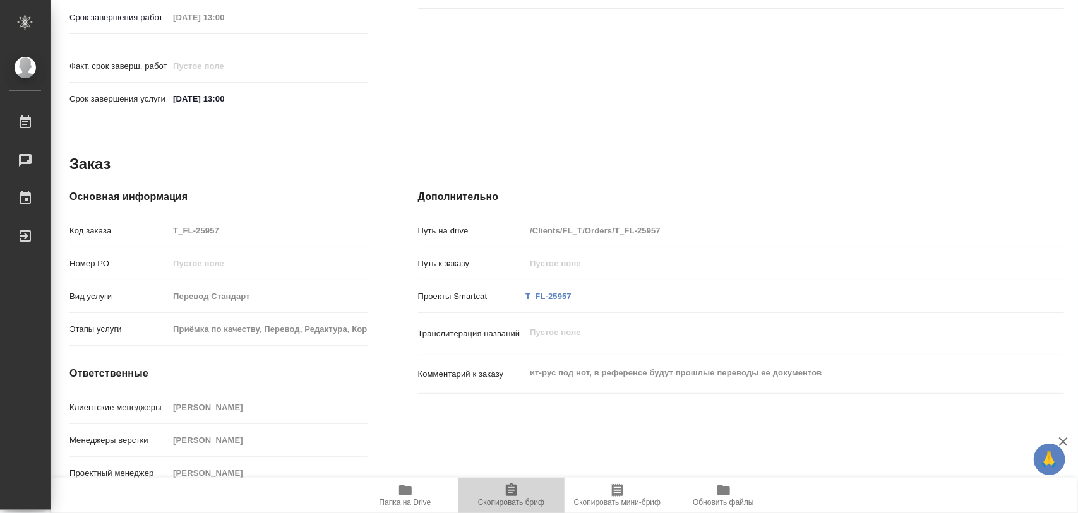
drag, startPoint x: 509, startPoint y: 498, endPoint x: 511, endPoint y: 455, distance: 43.0
click at [507, 497] on span "Скопировать бриф" at bounding box center [511, 495] width 91 height 24
